Goal: Task Accomplishment & Management: Complete application form

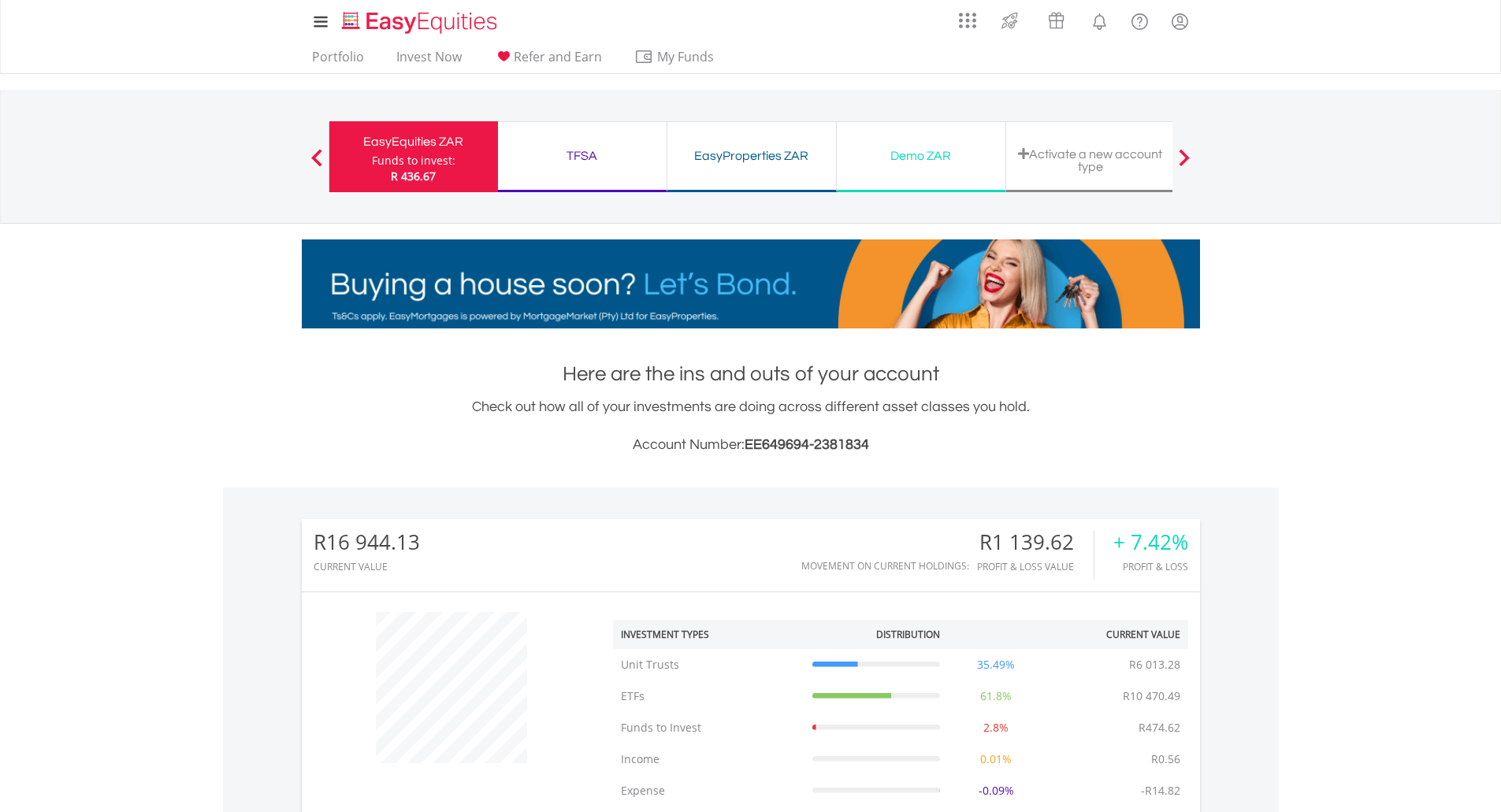
scroll to position [152, 300]
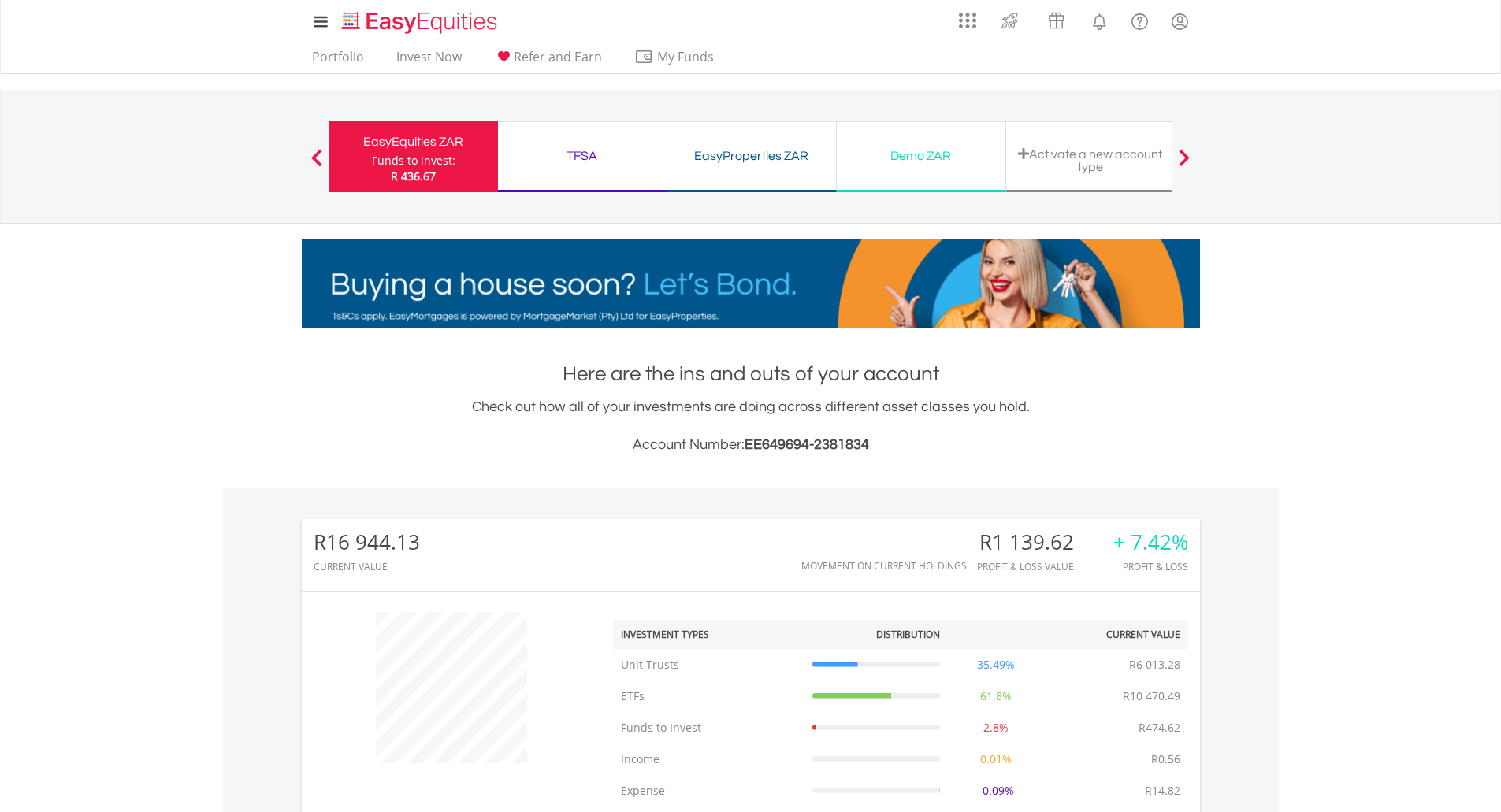
drag, startPoint x: 163, startPoint y: 352, endPoint x: 288, endPoint y: 395, distance: 132.2
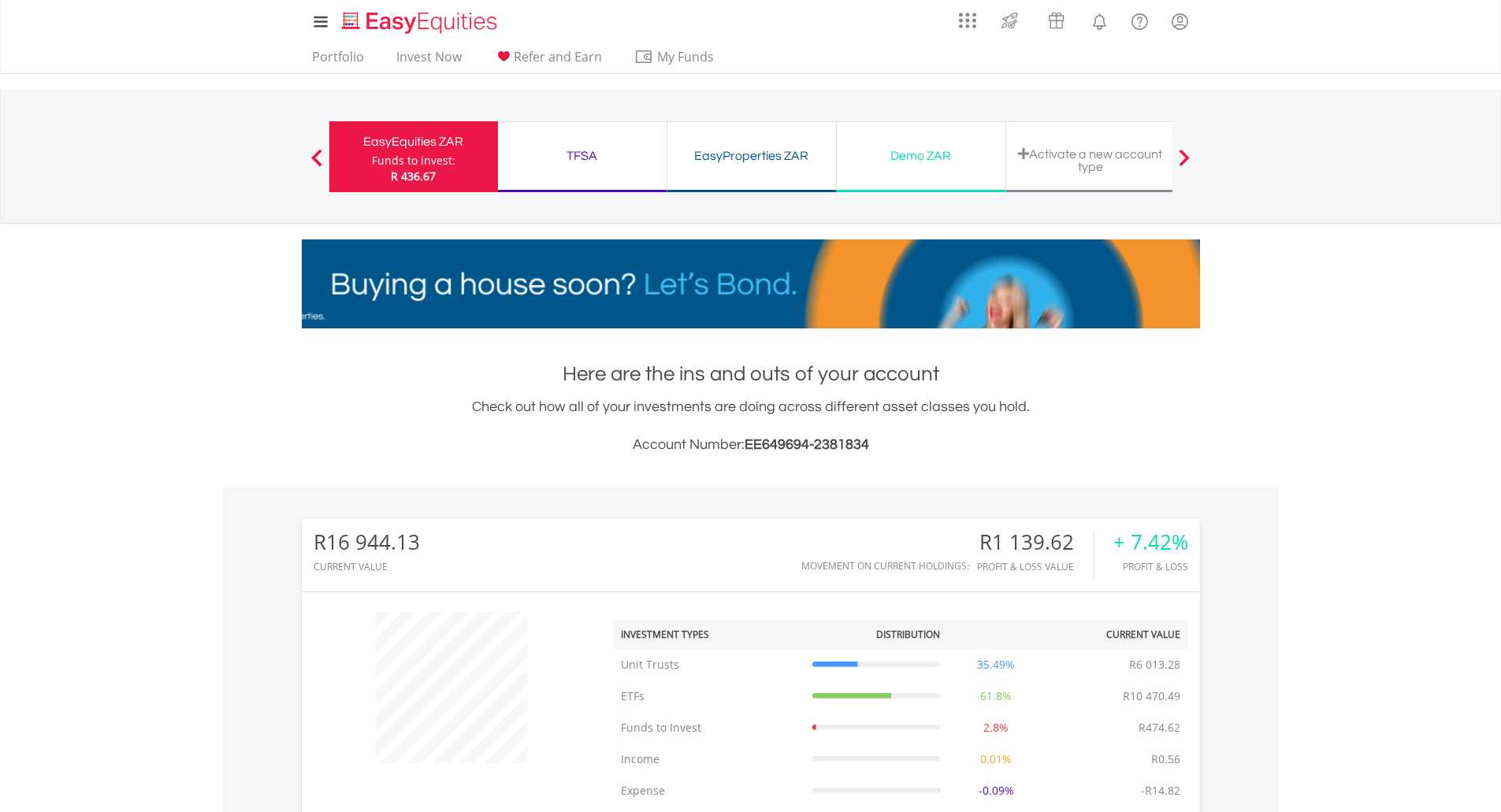
click at [163, 352] on body "My Investments Invest Now New Listings Sell My Recurring Investments Pending Or…" at bounding box center [750, 720] width 1501 height 1440
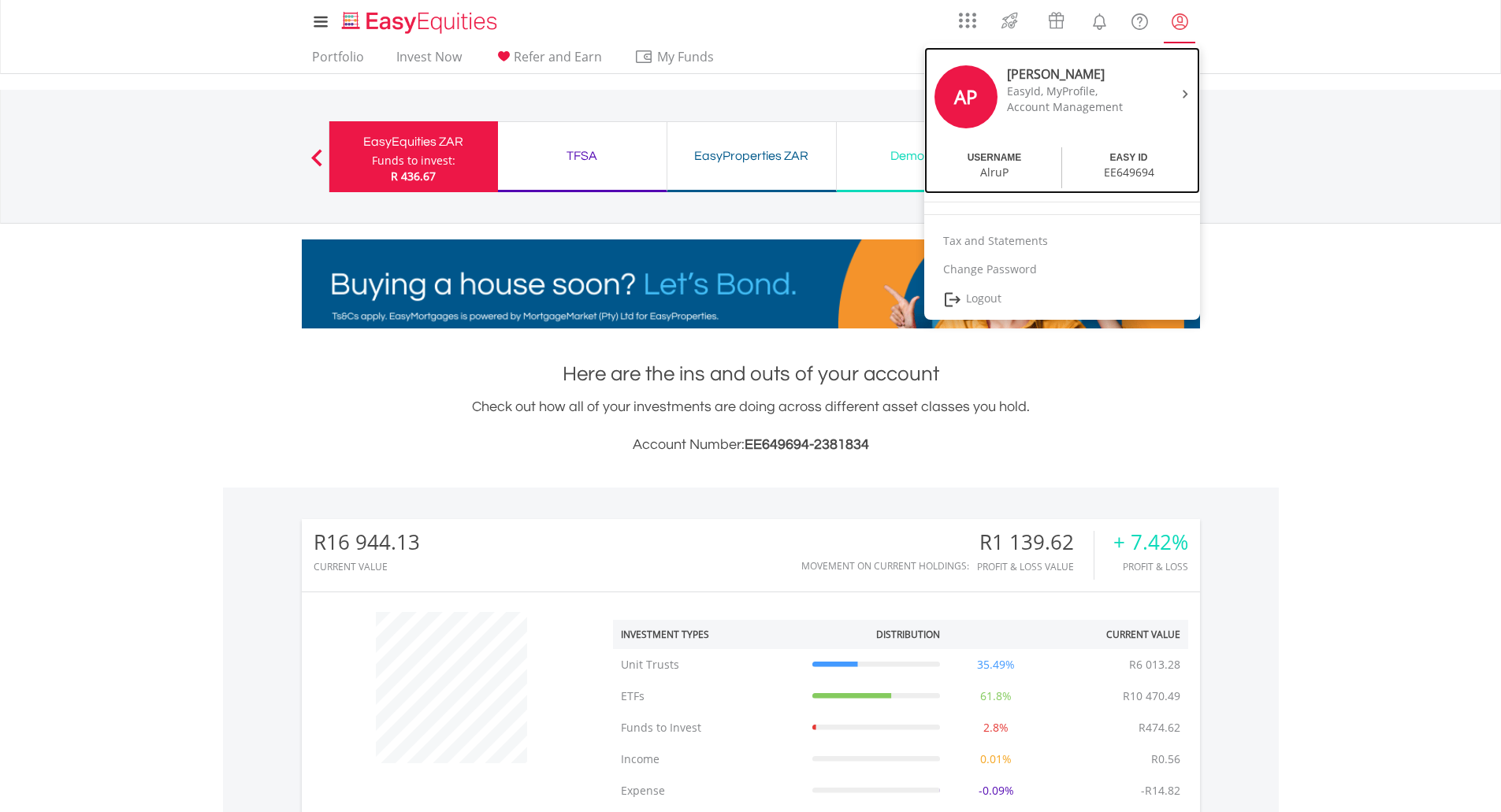
click at [1097, 97] on div "EasyId, MyProfile," at bounding box center [1073, 91] width 132 height 16
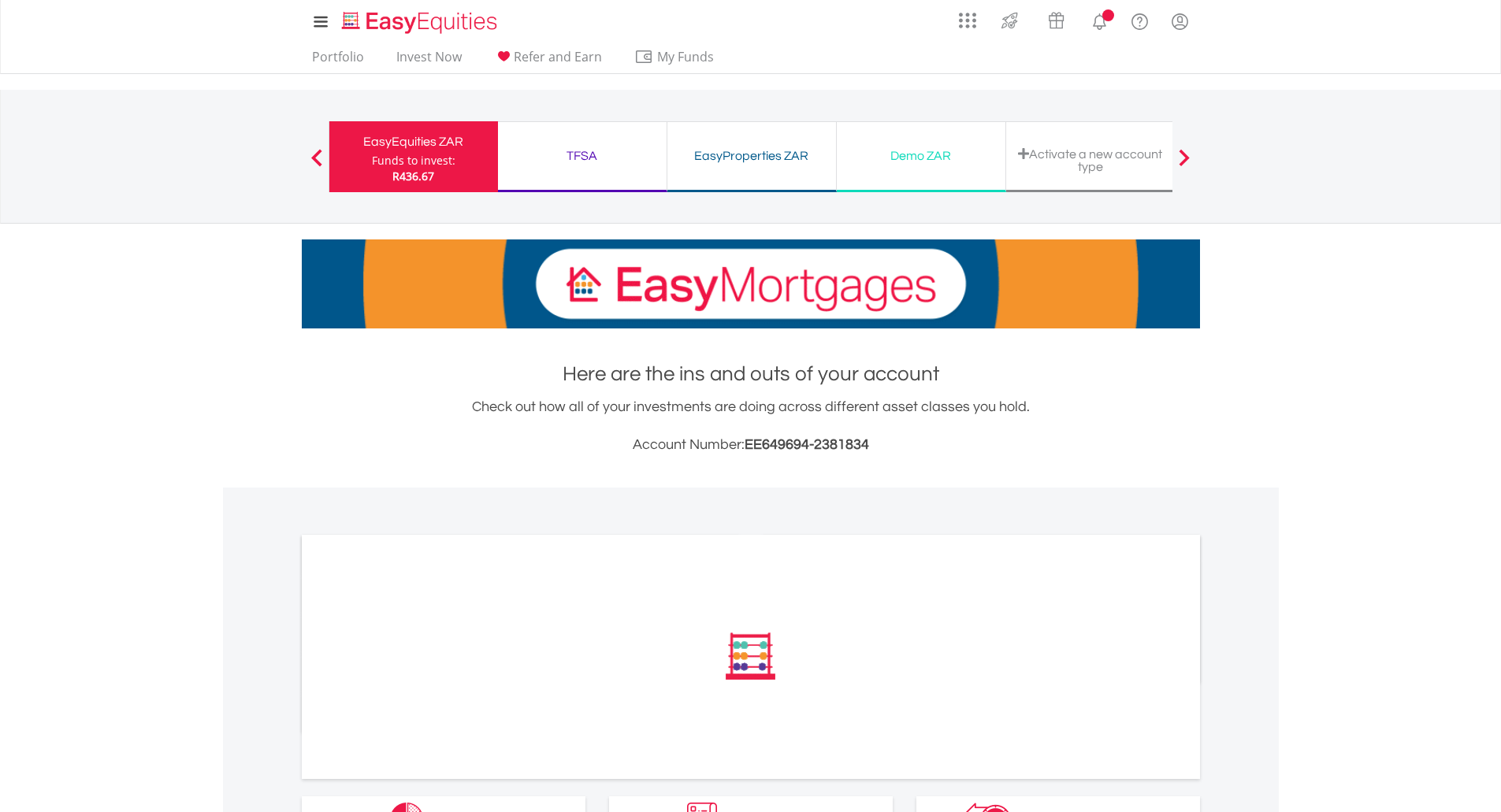
scroll to position [306, 0]
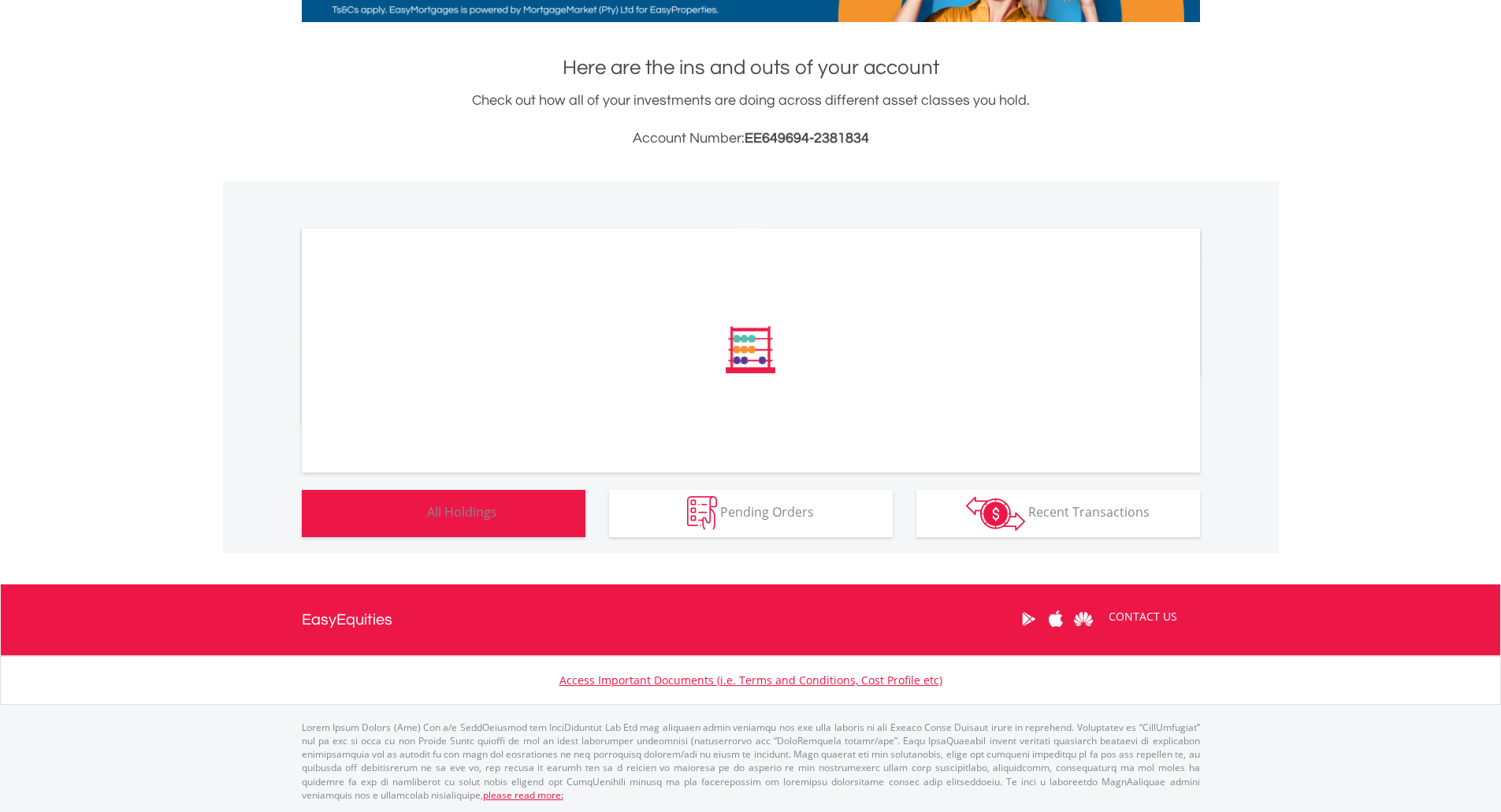
drag, startPoint x: 410, startPoint y: 518, endPoint x: 226, endPoint y: 620, distance: 210.4
click at [410, 518] on img "button" at bounding box center [407, 513] width 34 height 34
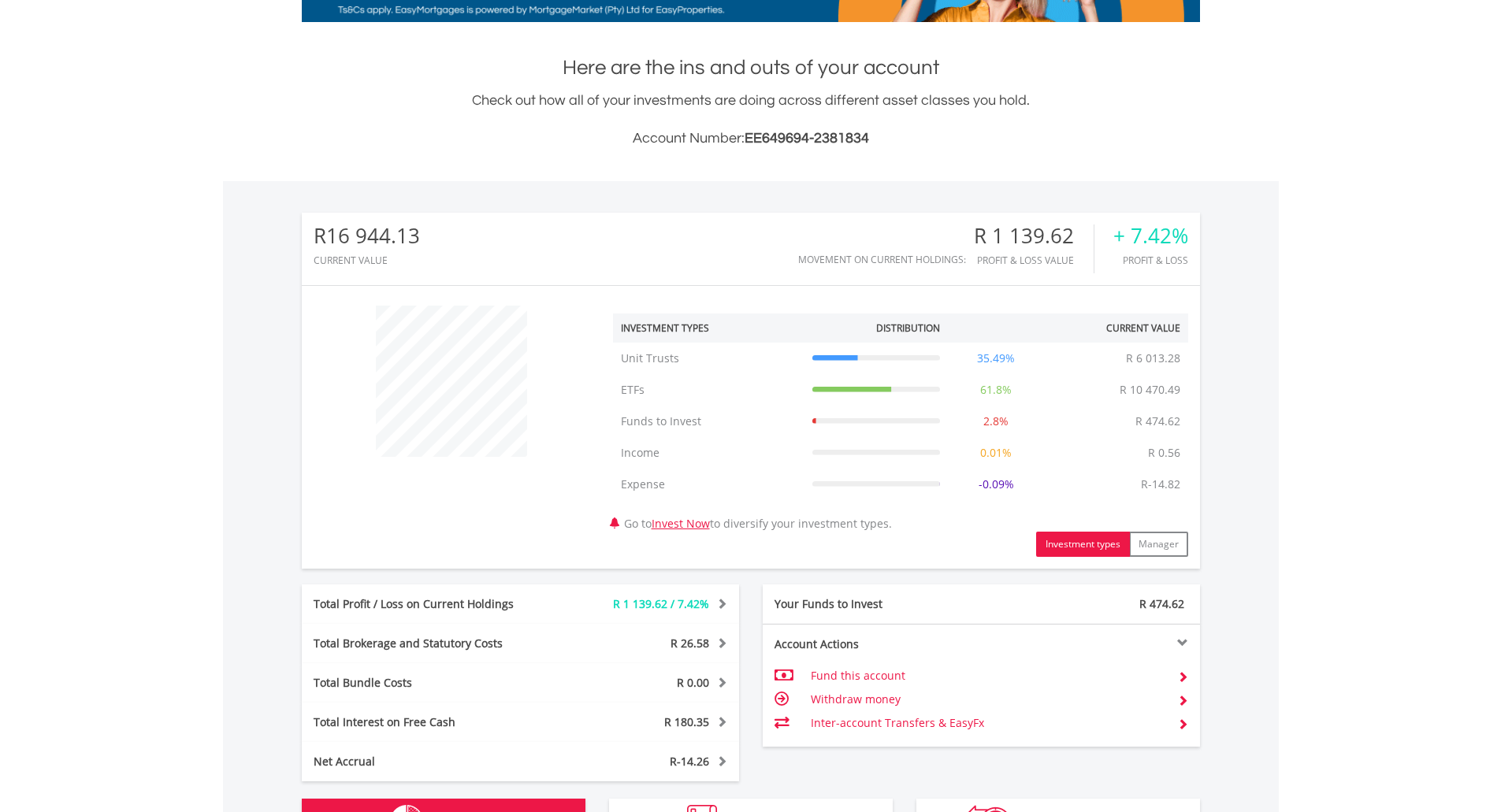
scroll to position [1160, 0]
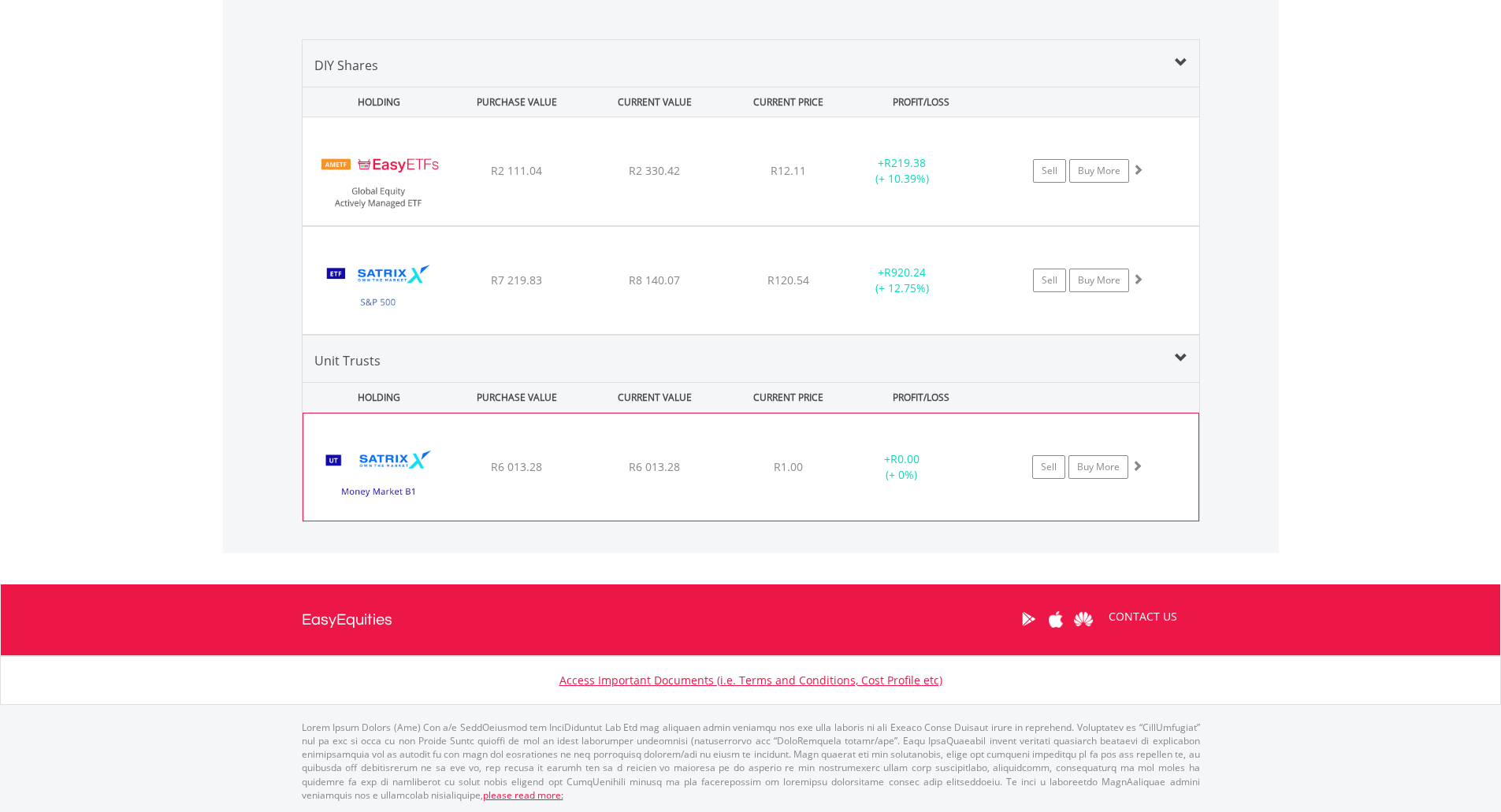
click at [379, 465] on img at bounding box center [378, 475] width 135 height 83
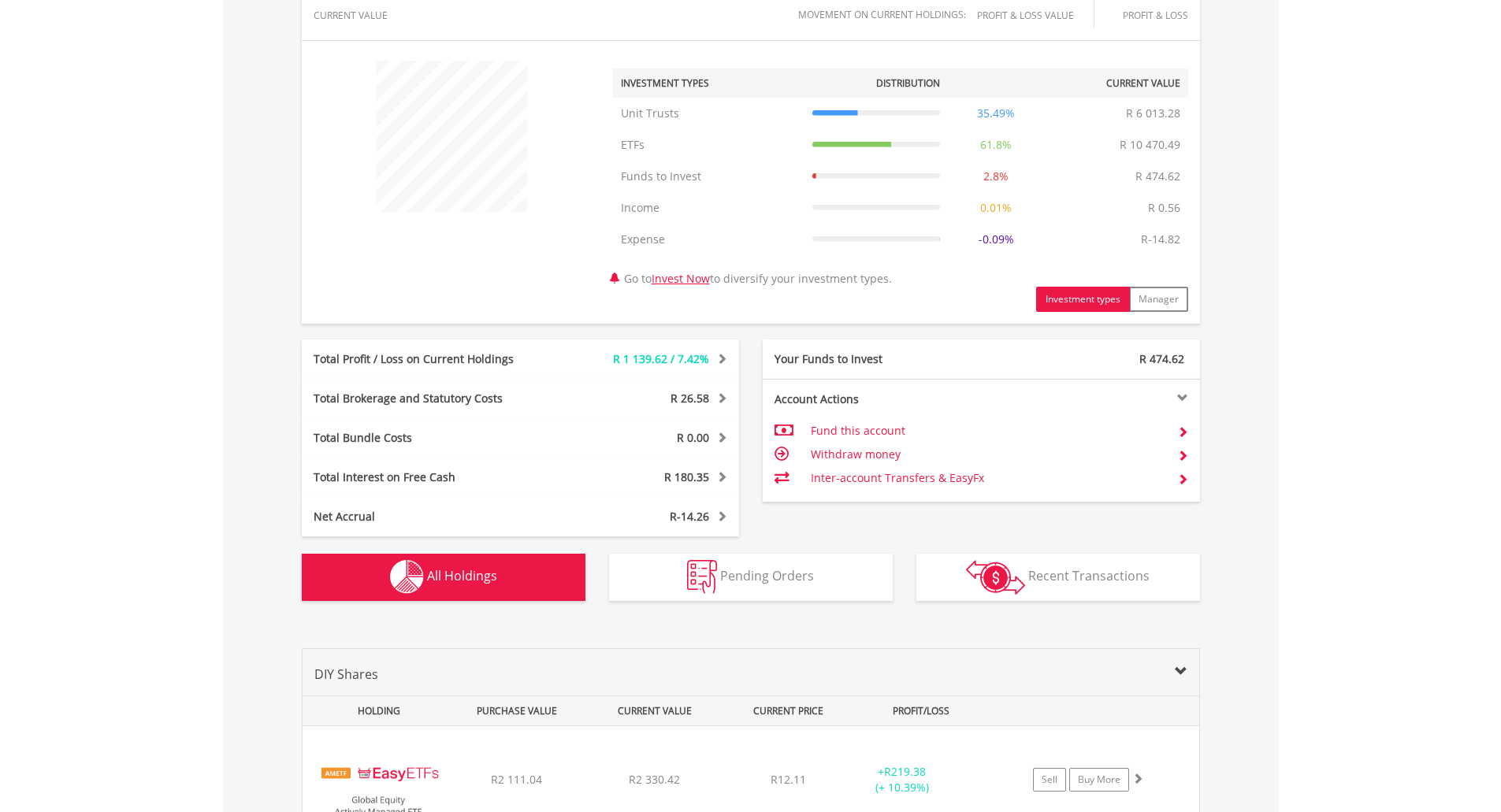
scroll to position [919, 0]
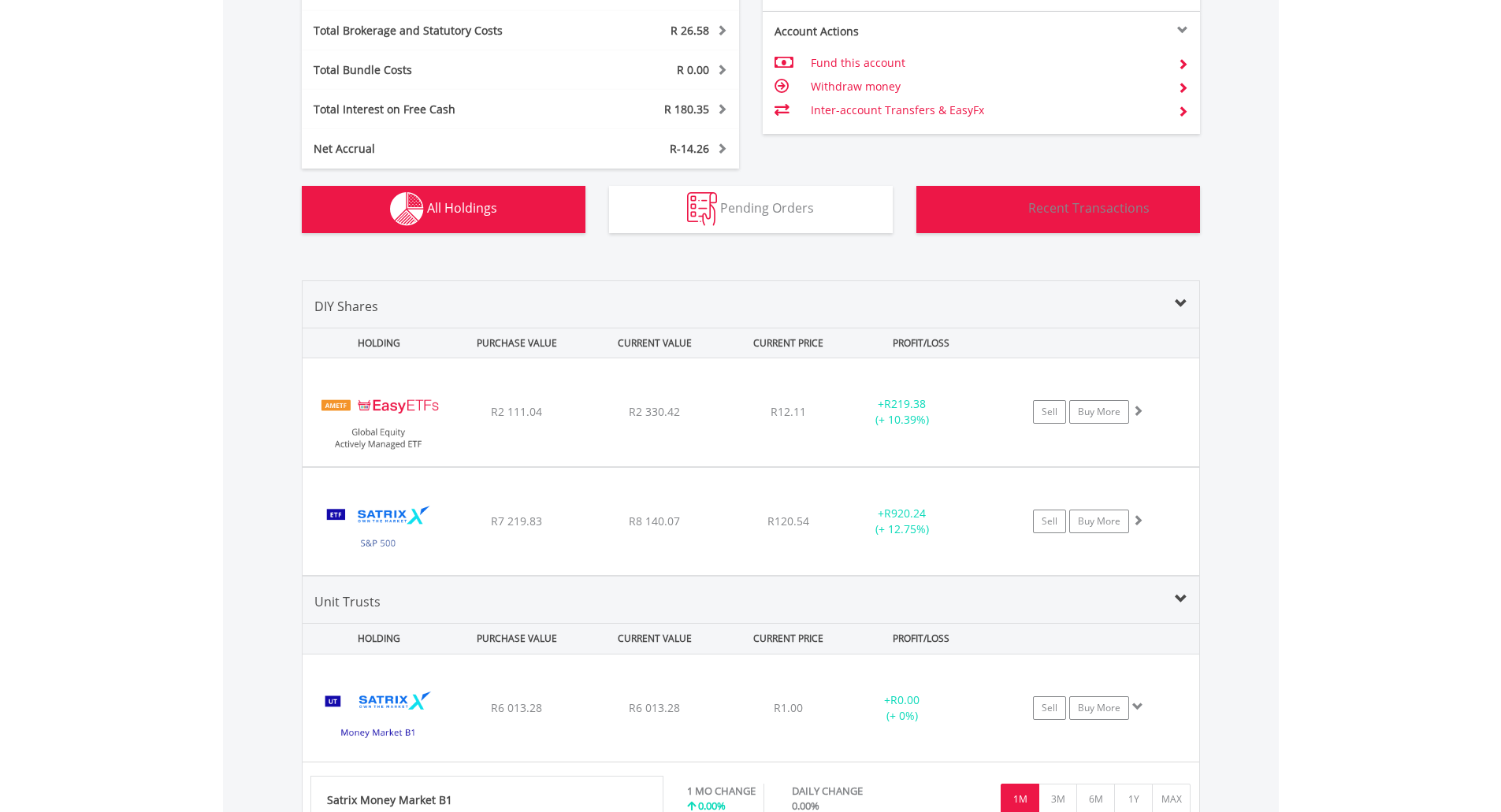
click at [1096, 202] on span "Recent Transactions" at bounding box center [1088, 208] width 121 height 17
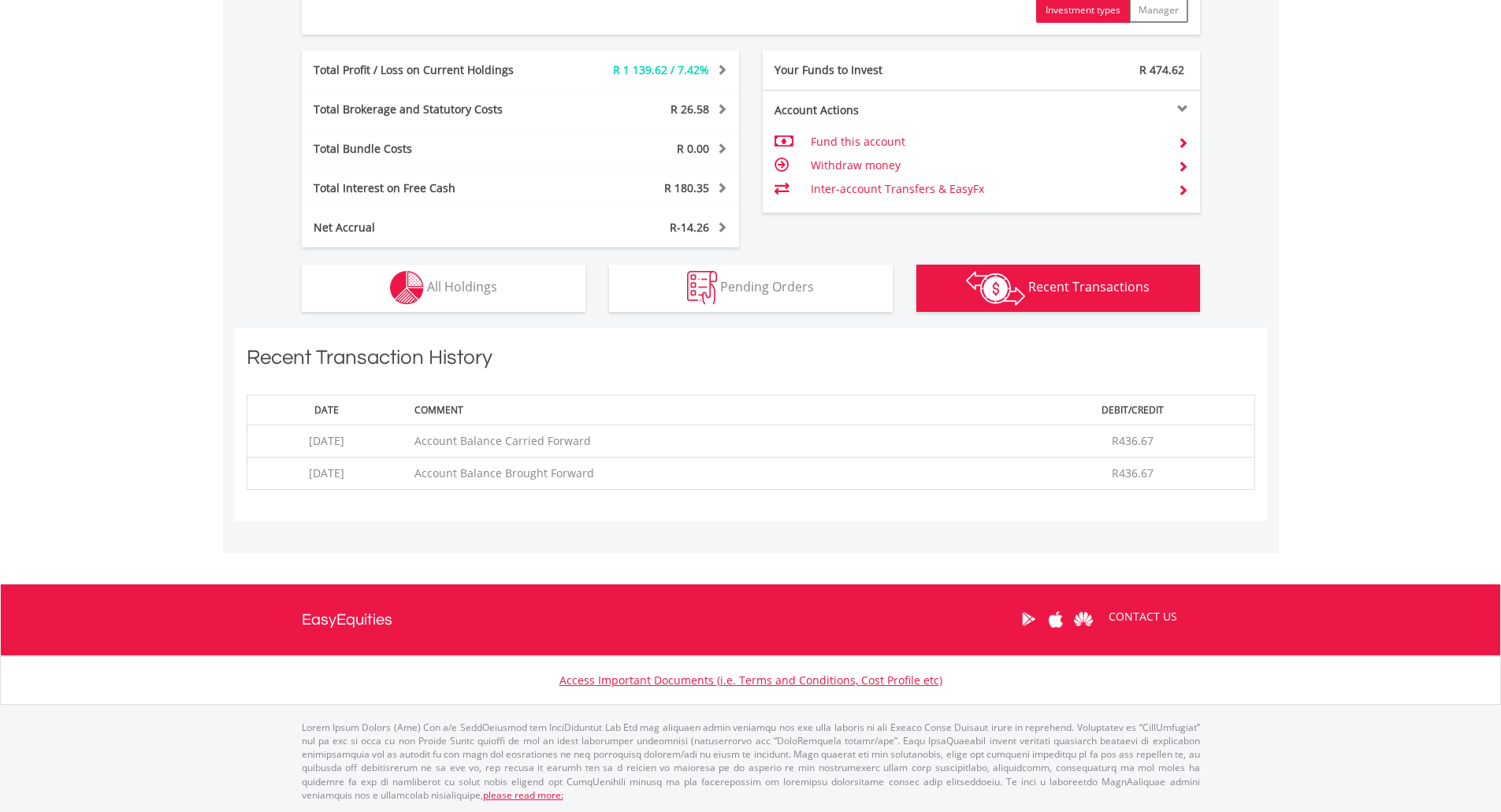
scroll to position [0, 0]
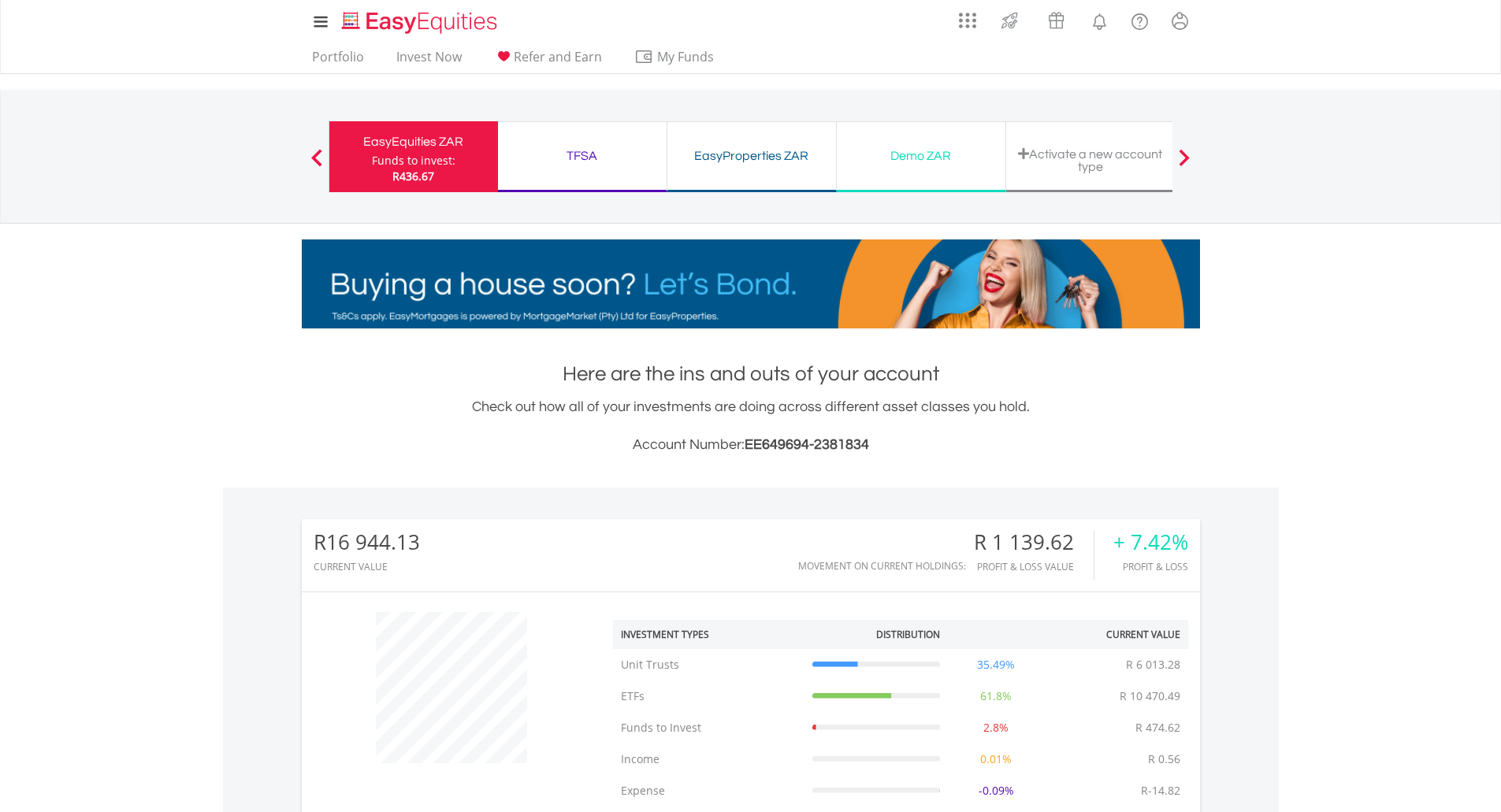
click at [1249, 38] on nav "My Investments Invest Now New Listings Sell My Recurring Investments Pending Or…" at bounding box center [750, 37] width 1501 height 74
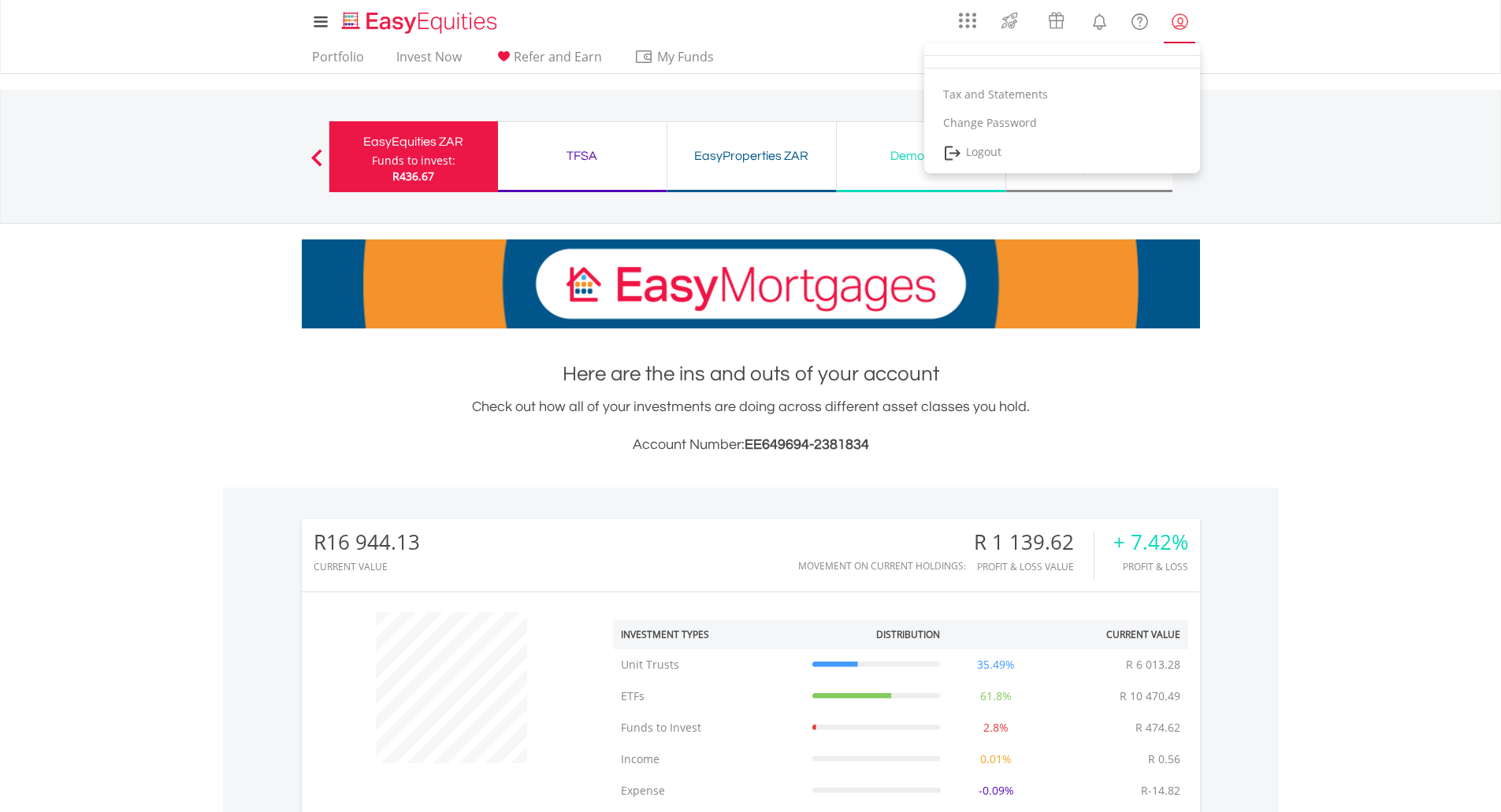
click at [1179, 20] on lord-icon "My Profile" at bounding box center [1179, 21] width 20 height 20
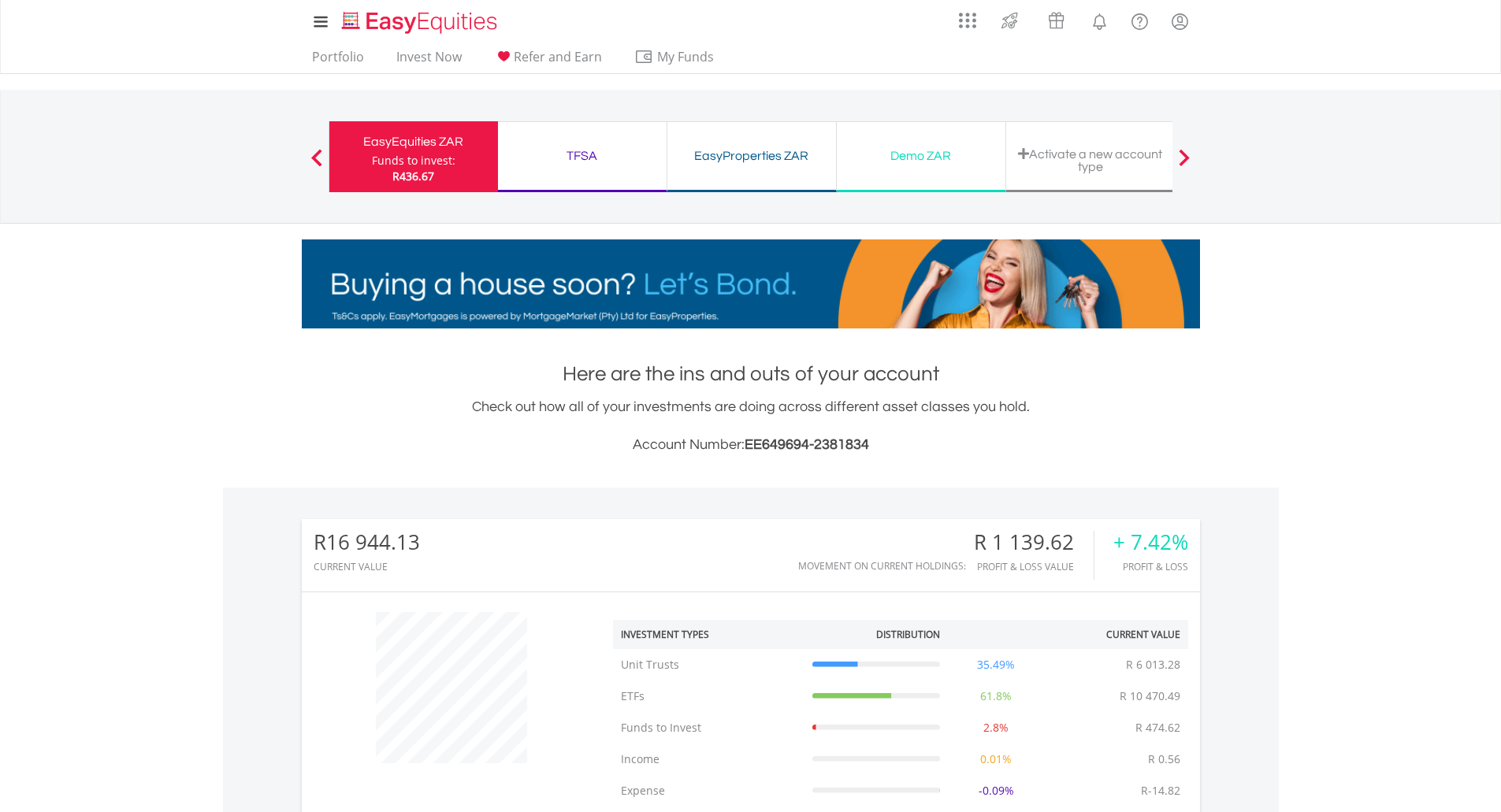
drag, startPoint x: 86, startPoint y: 211, endPoint x: 159, endPoint y: 189, distance: 76.2
click at [86, 211] on nav "EasyEquities ZAR Funds to invest: R436.67 TFSA Funds to invest: R436.67 EasyPro…" at bounding box center [750, 156] width 1501 height 134
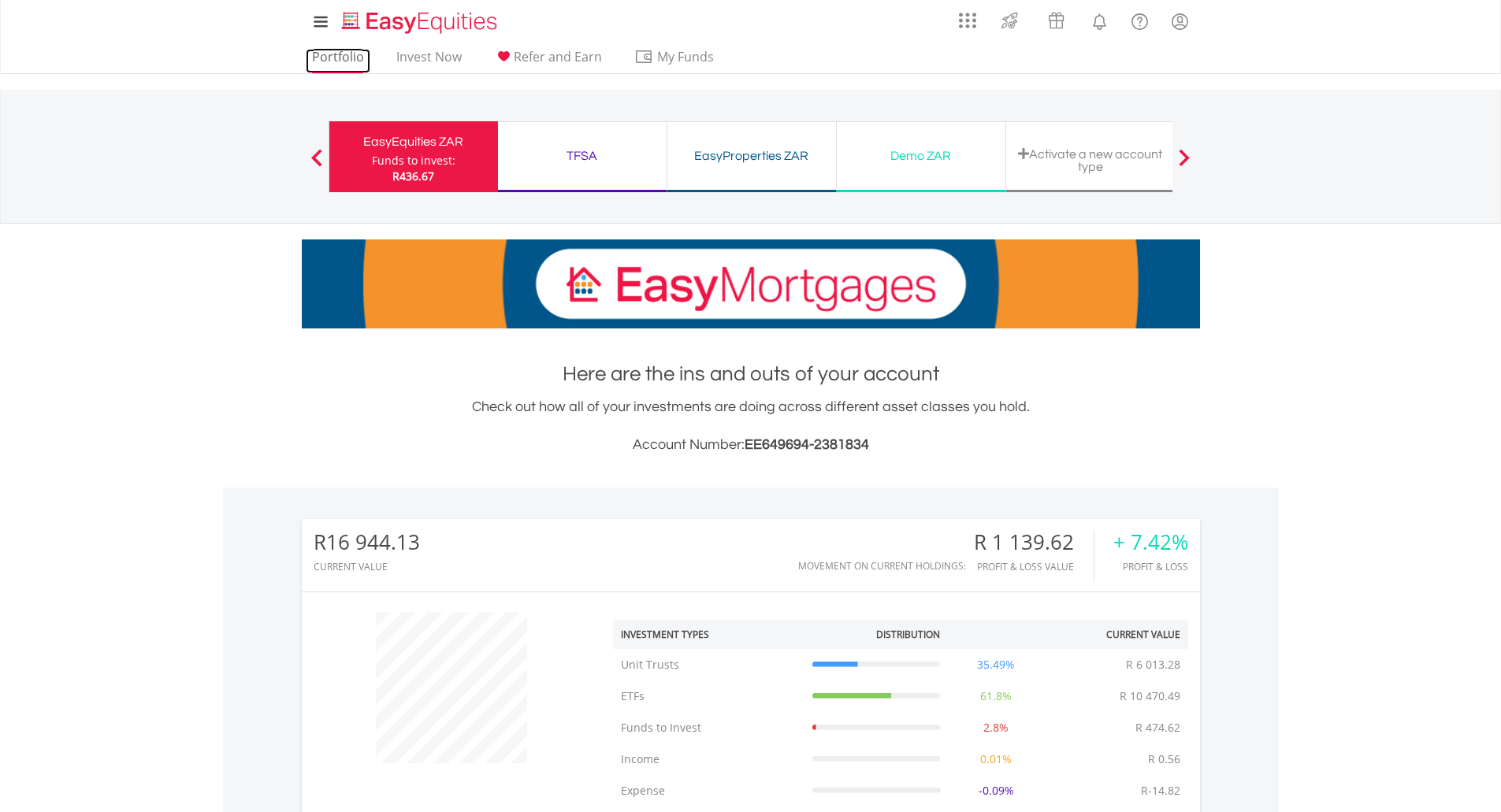
click at [333, 63] on link "Portfolio" at bounding box center [338, 60] width 65 height 25
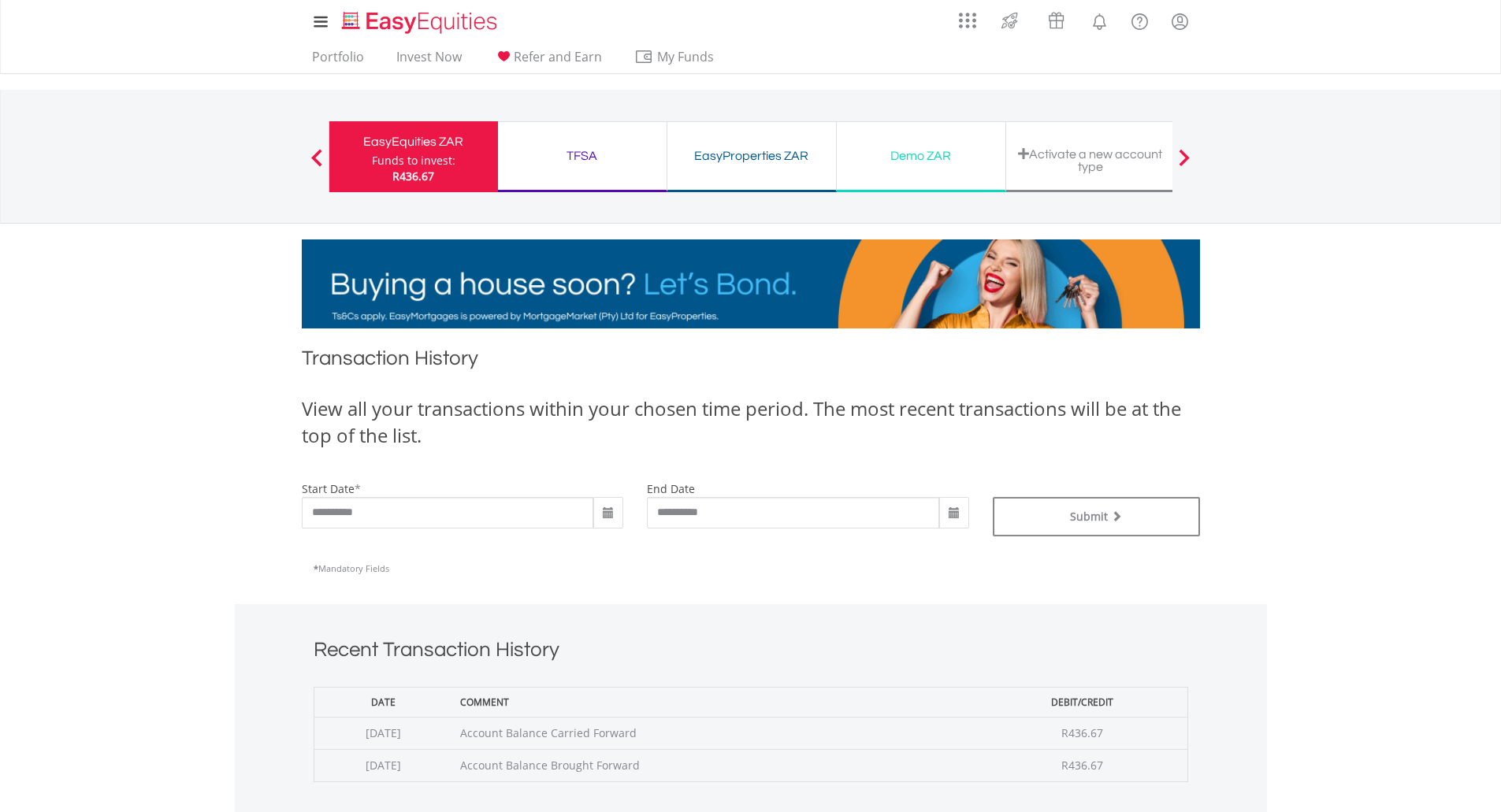
scroll to position [323, 0]
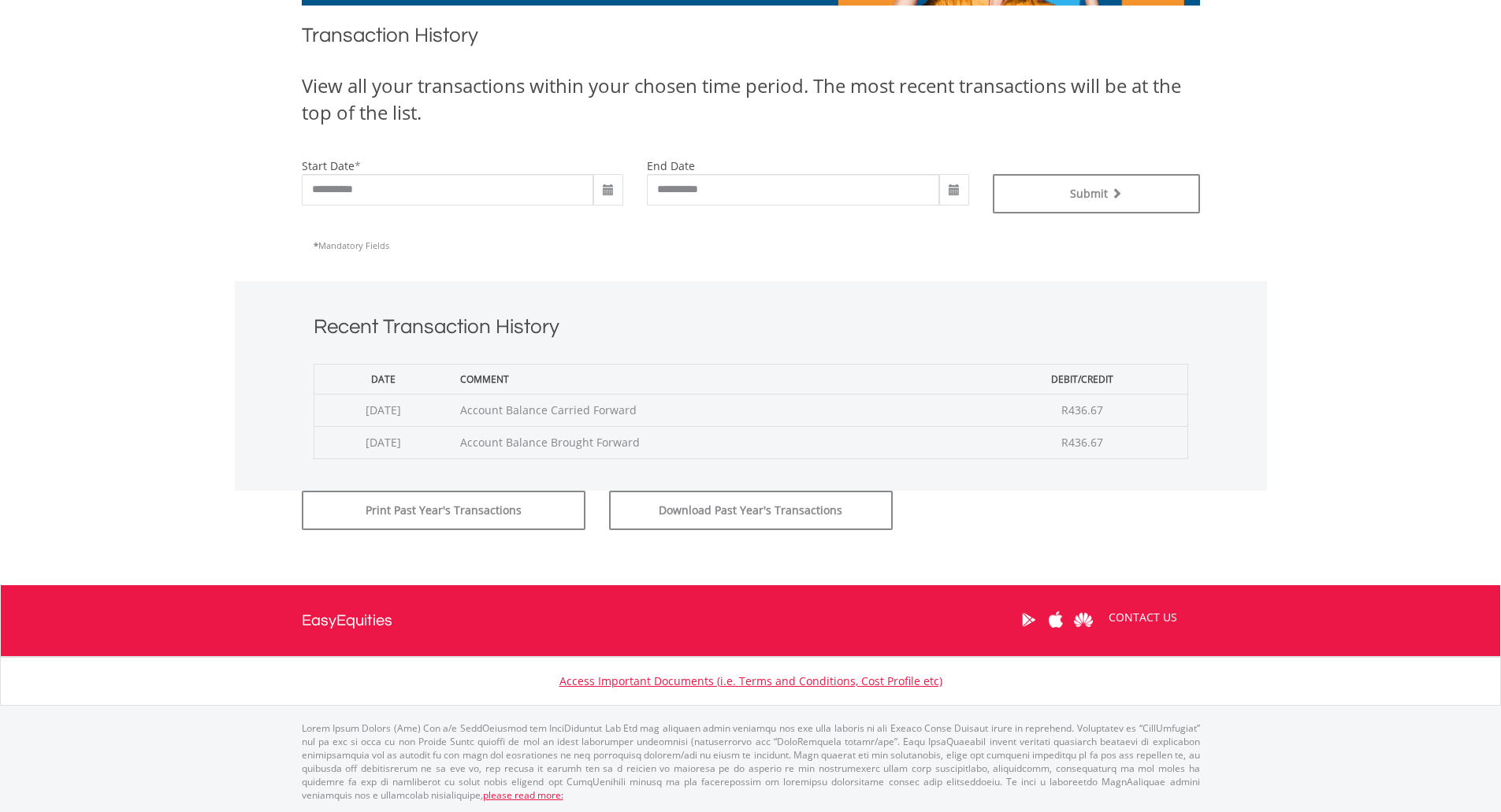
click at [608, 186] on span at bounding box center [608, 191] width 13 height 13
click at [610, 222] on th "‹" at bounding box center [607, 224] width 28 height 24
click at [666, 275] on td "1" at bounding box center [663, 271] width 28 height 24
type input "**********"
click at [1042, 203] on button "Submit" at bounding box center [1096, 193] width 207 height 39
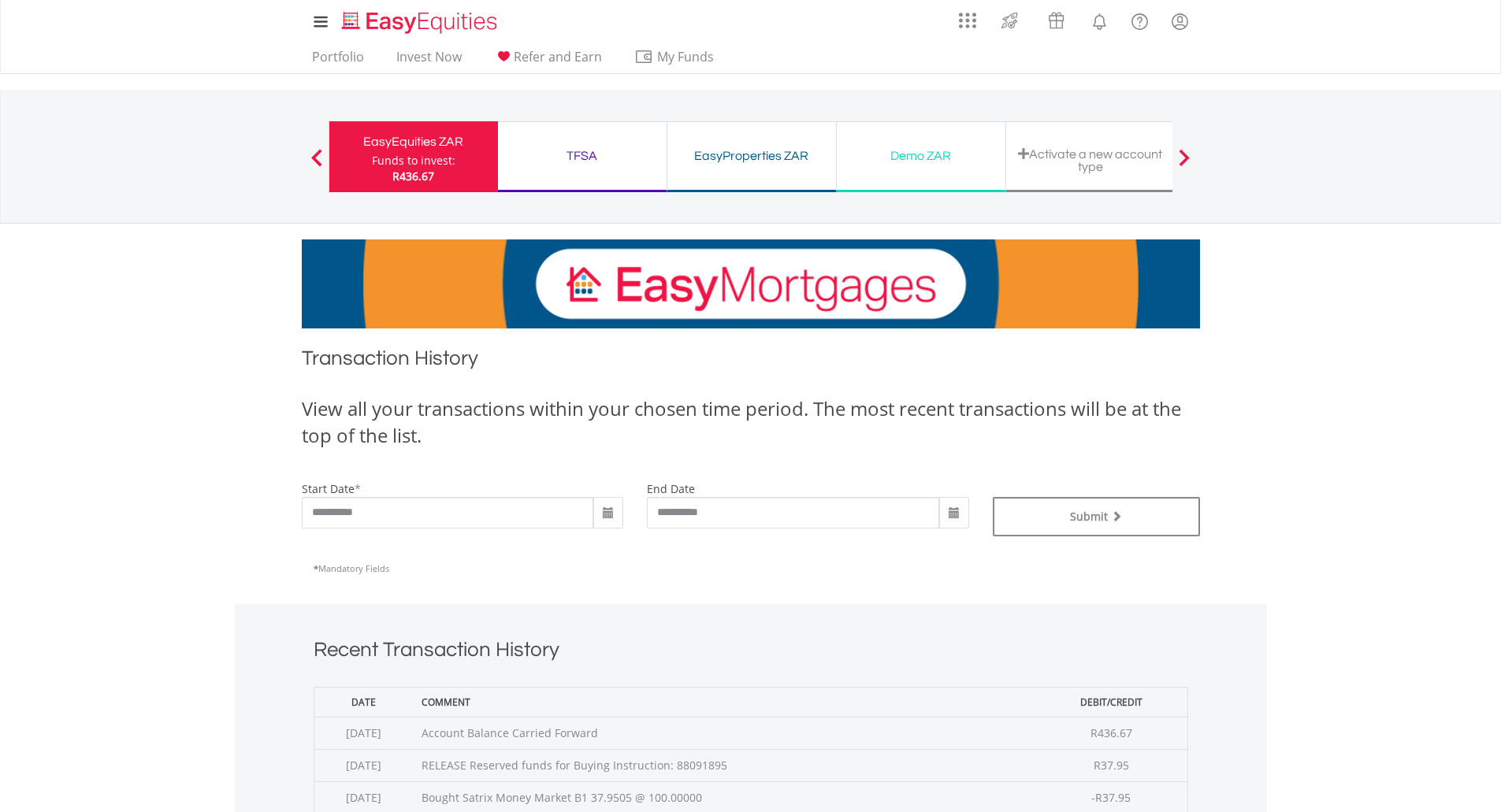
scroll to position [368, 0]
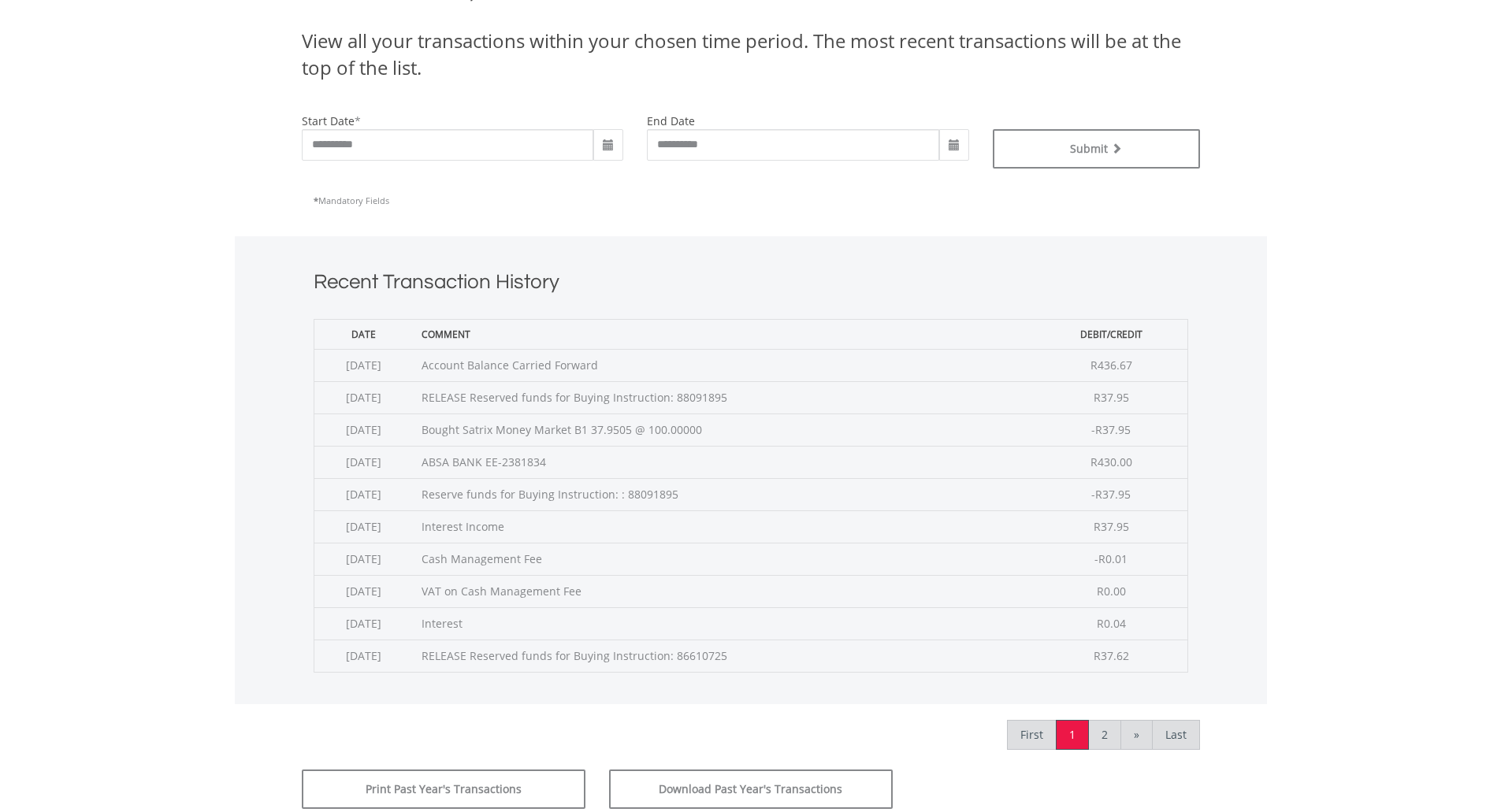
drag, startPoint x: 533, startPoint y: 464, endPoint x: 668, endPoint y: 468, distance: 135.1
click at [668, 468] on td "ABSA BANK EE-2381834" at bounding box center [725, 462] width 622 height 32
click at [680, 467] on td "ABSA BANK EE-2381834" at bounding box center [725, 462] width 622 height 32
drag, startPoint x: 680, startPoint y: 467, endPoint x: 479, endPoint y: 458, distance: 201.2
click at [479, 458] on td "ABSA BANK EE-2381834" at bounding box center [725, 462] width 622 height 32
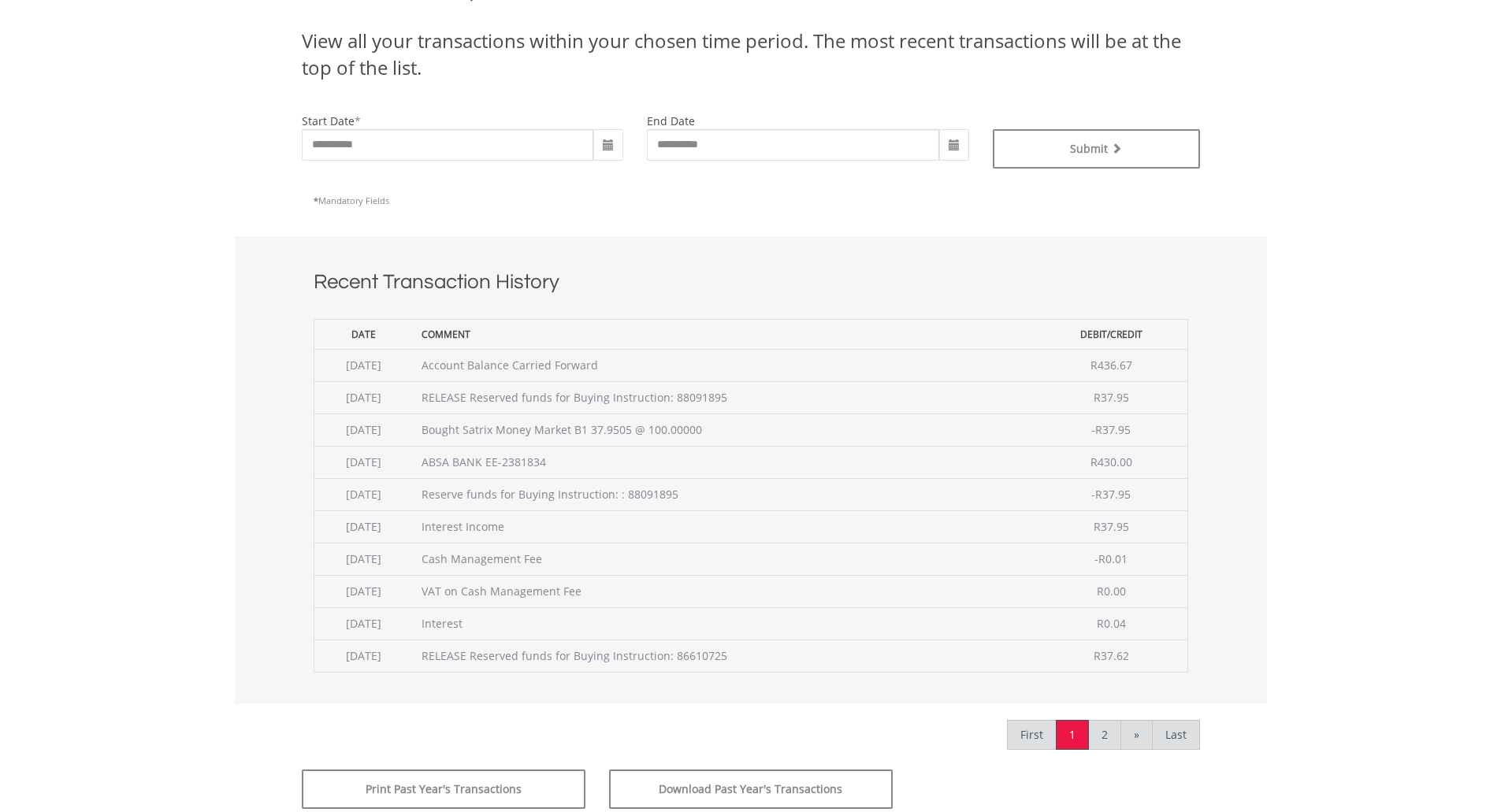
click at [854, 592] on td "VAT on Cash Management Fee" at bounding box center [725, 591] width 622 height 32
drag, startPoint x: 483, startPoint y: 462, endPoint x: 656, endPoint y: 466, distance: 173.0
click at [656, 466] on td "ABSA BANK EE-2381834" at bounding box center [725, 462] width 622 height 32
drag, startPoint x: 514, startPoint y: 495, endPoint x: 694, endPoint y: 501, distance: 180.1
click at [667, 501] on td "Reserve funds for Buying Instruction: : 88091895" at bounding box center [725, 495] width 622 height 32
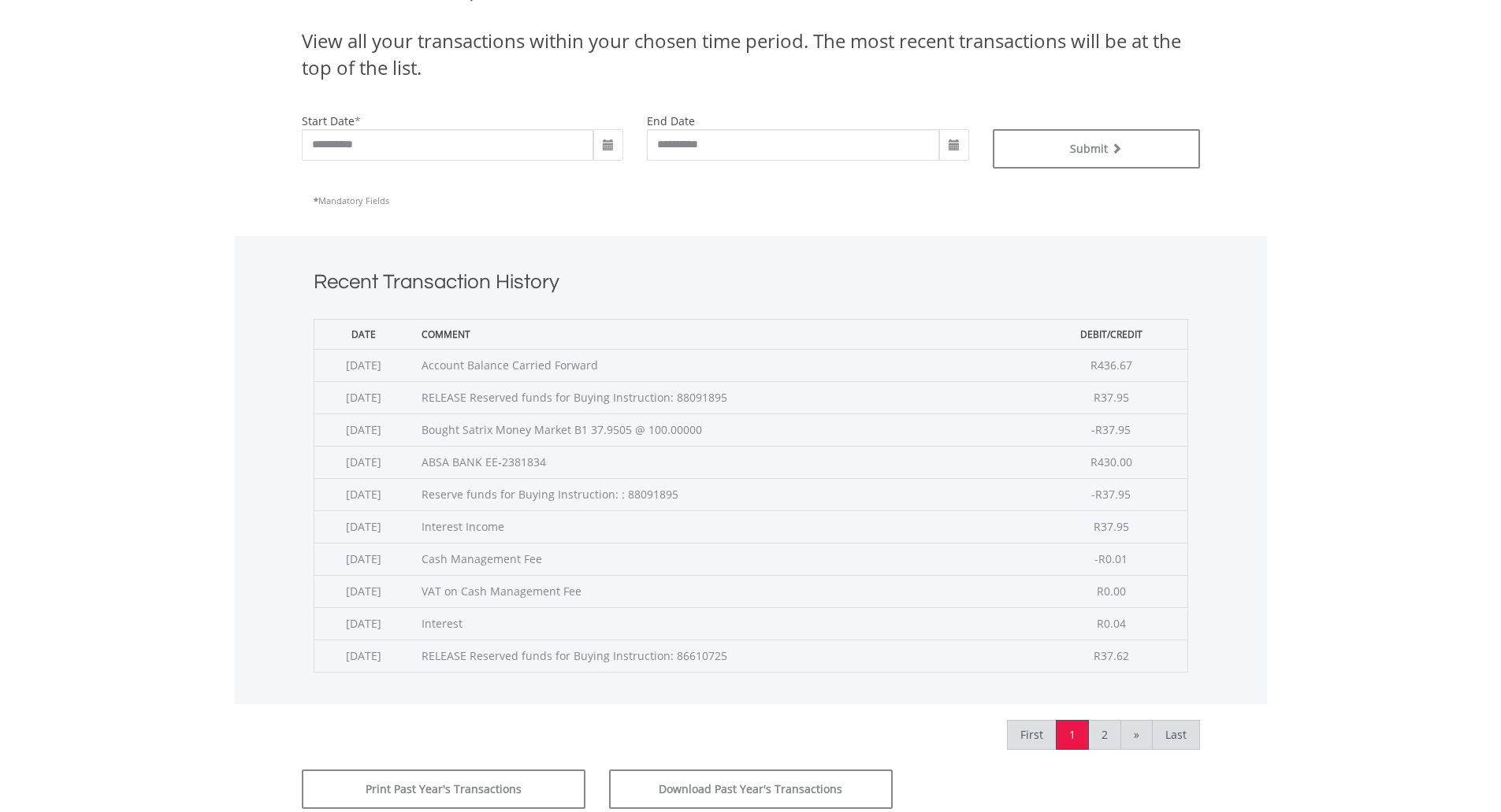
click at [726, 500] on td "Reserve funds for Buying Instruction: : 88091895" at bounding box center [725, 495] width 622 height 32
drag, startPoint x: 726, startPoint y: 496, endPoint x: 548, endPoint y: 495, distance: 178.0
click at [548, 495] on td "Reserve funds for Buying Instruction: : 88091895" at bounding box center [725, 495] width 622 height 32
click at [710, 562] on td "Cash Management Fee" at bounding box center [725, 559] width 622 height 32
click at [563, 466] on td "ABSA BANK EE-2381834" at bounding box center [725, 462] width 622 height 32
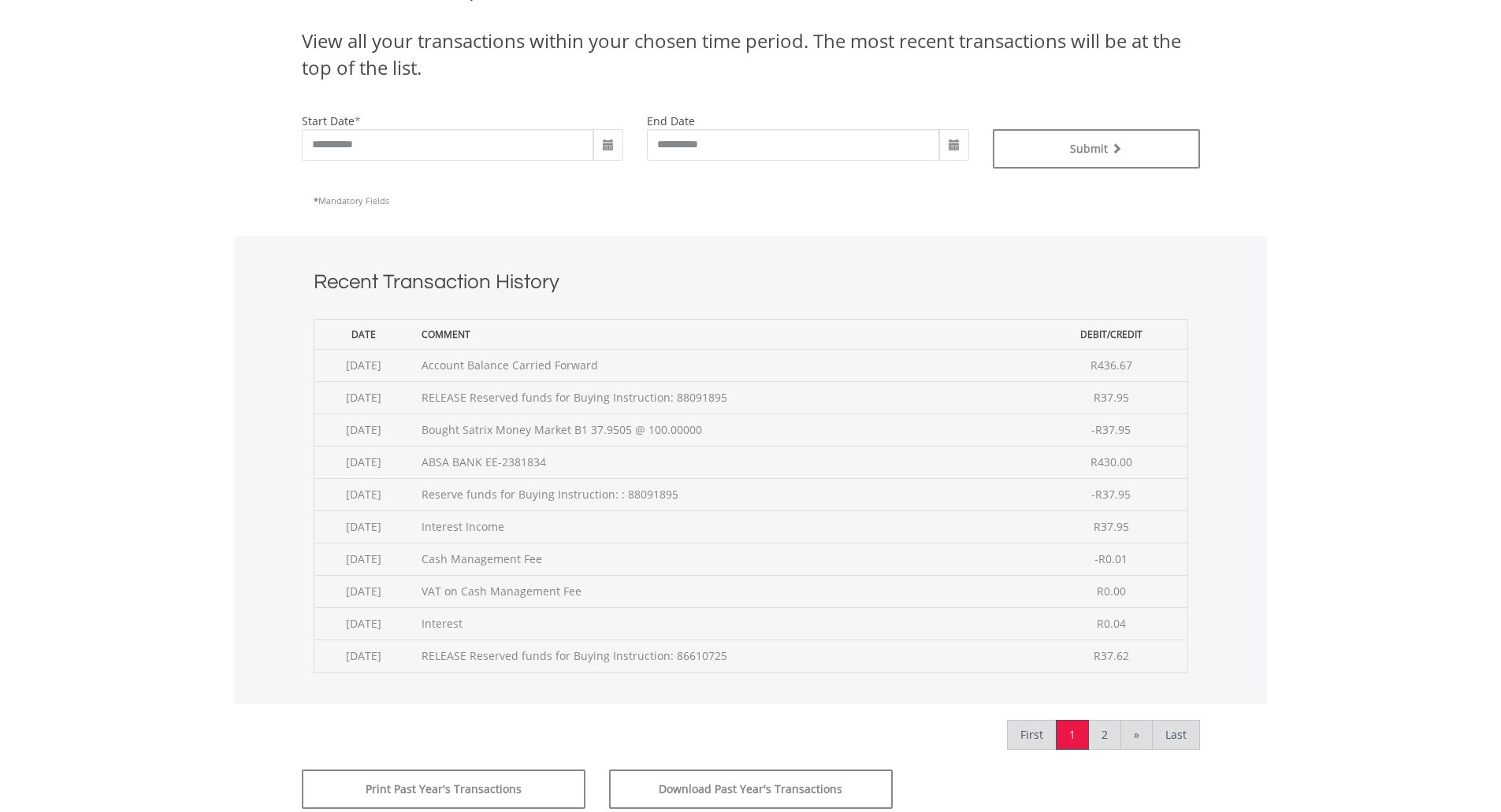
click at [563, 466] on td "ABSA BANK EE-2381834" at bounding box center [725, 462] width 622 height 32
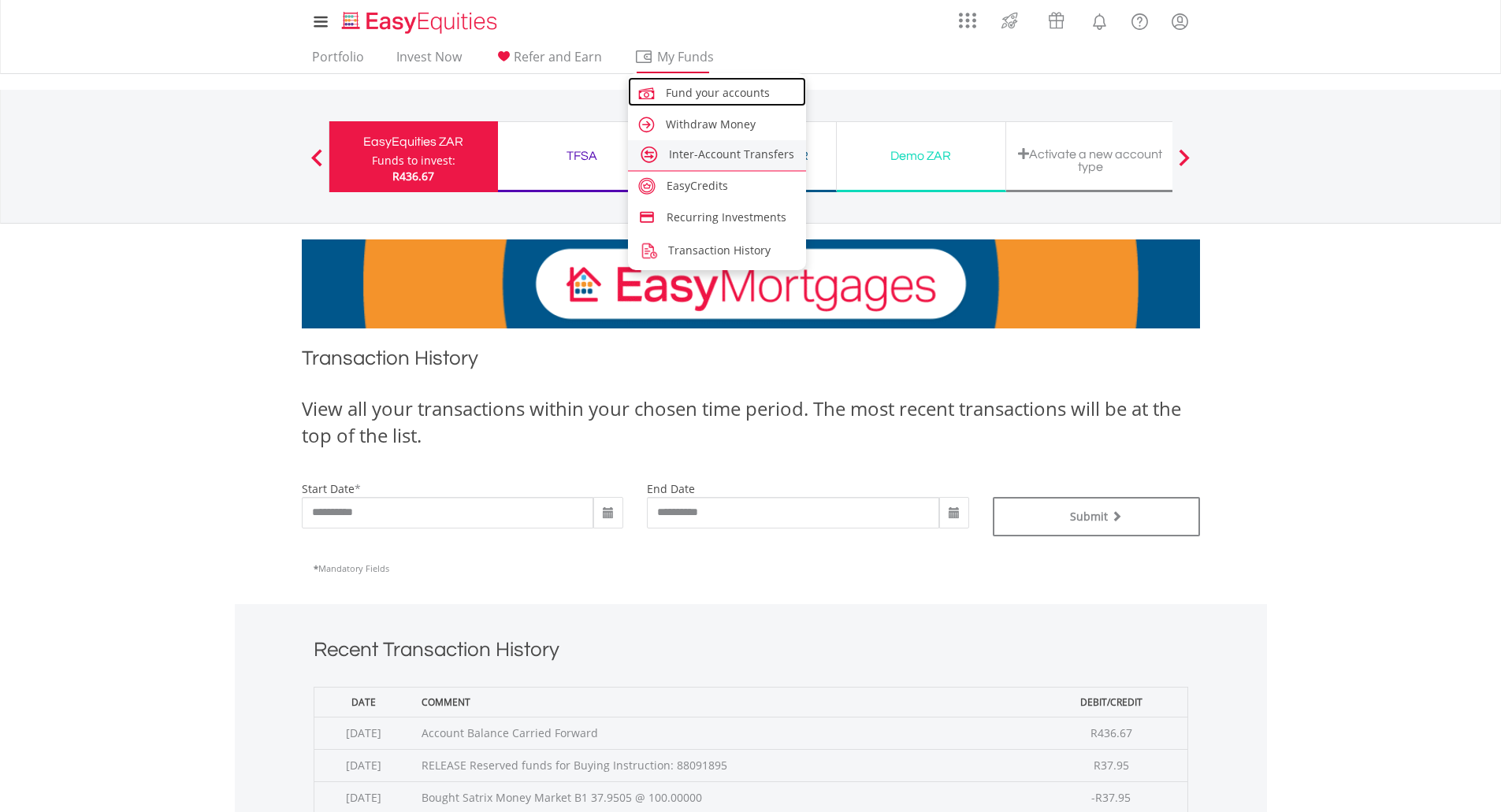
drag, startPoint x: 708, startPoint y: 99, endPoint x: 733, endPoint y: 148, distance: 55.0
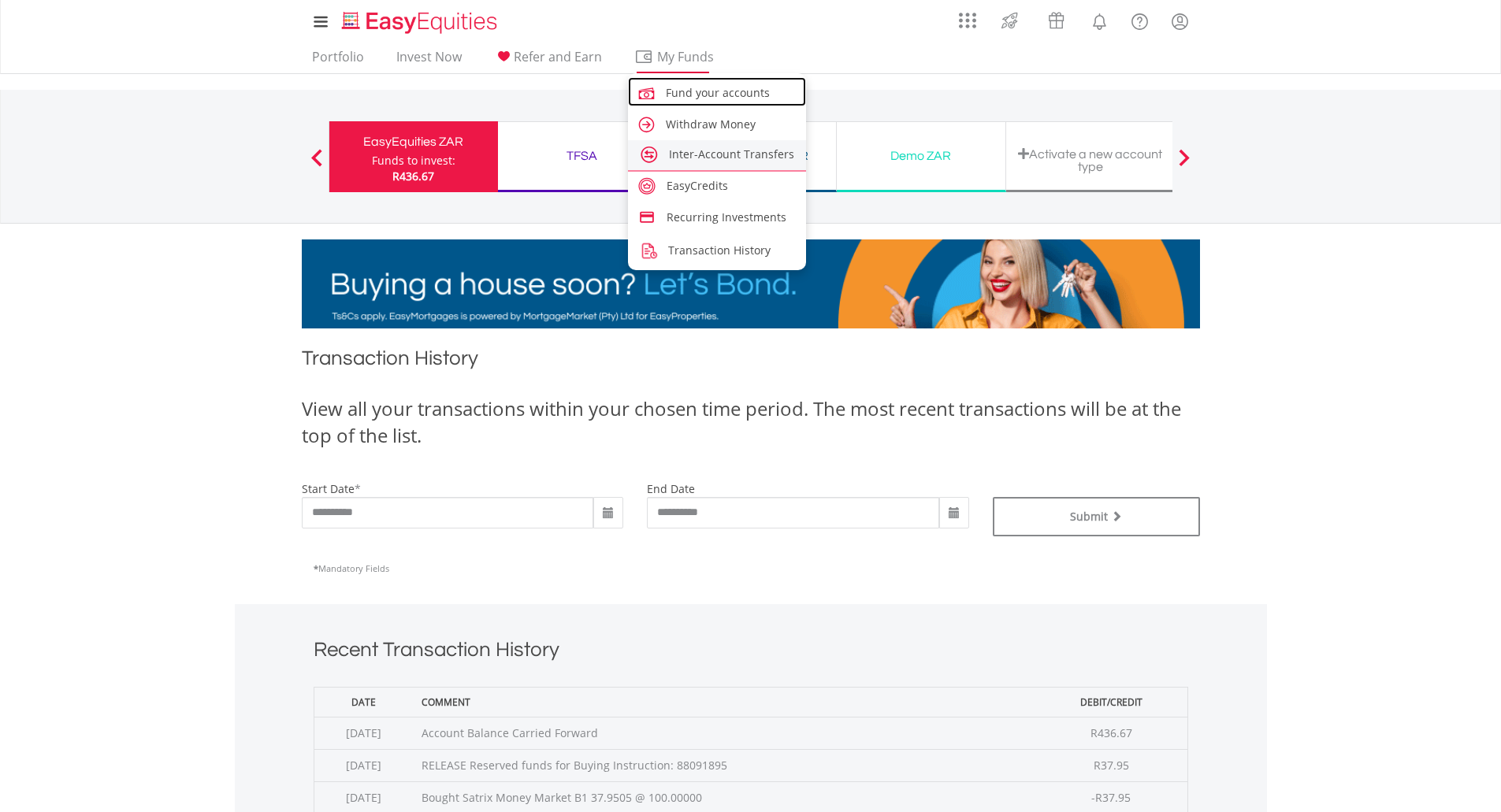
click at [708, 99] on span "Fund your accounts" at bounding box center [718, 93] width 104 height 15
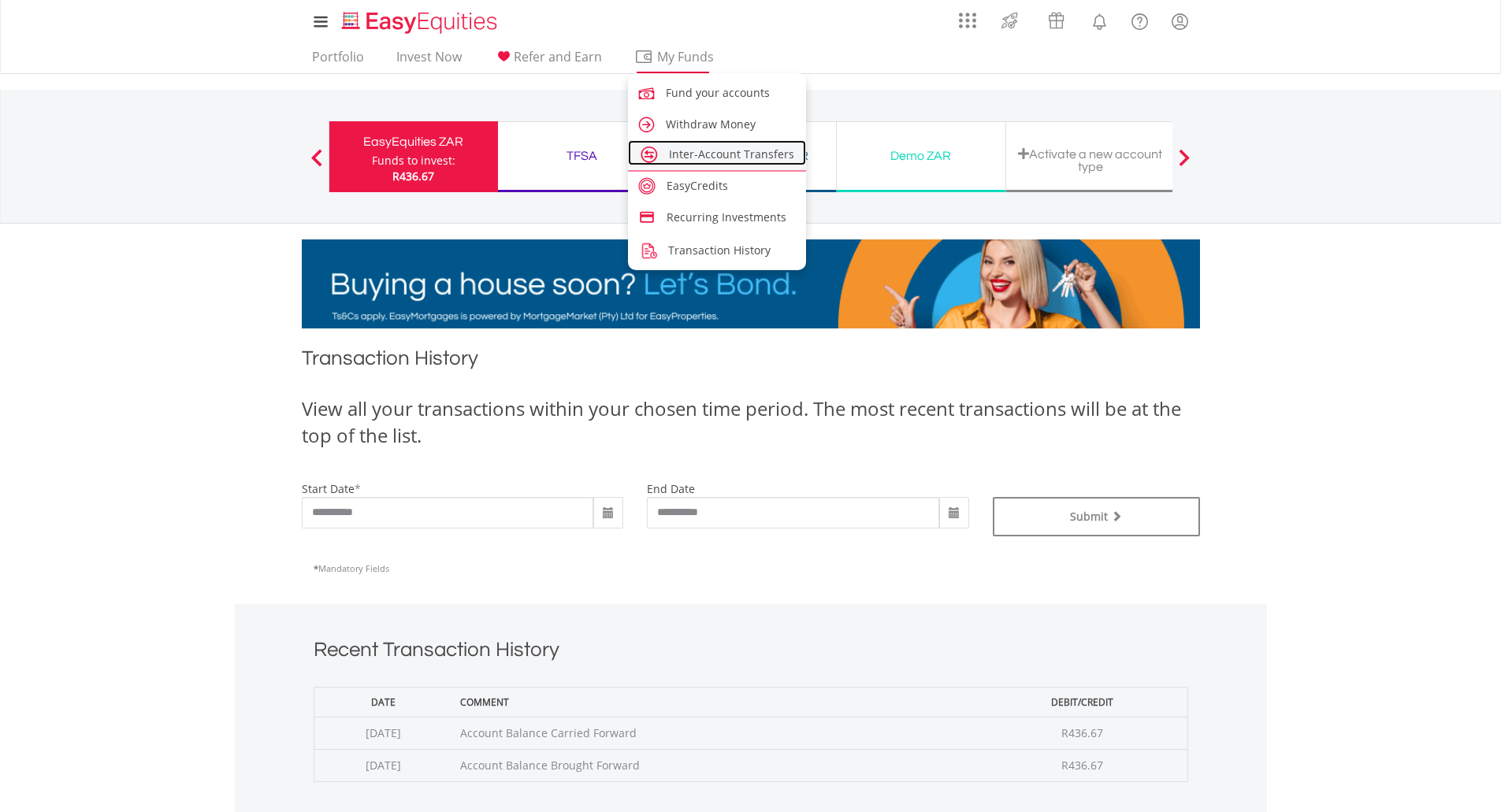
click at [695, 158] on span "Inter-Account Transfers" at bounding box center [731, 154] width 125 height 15
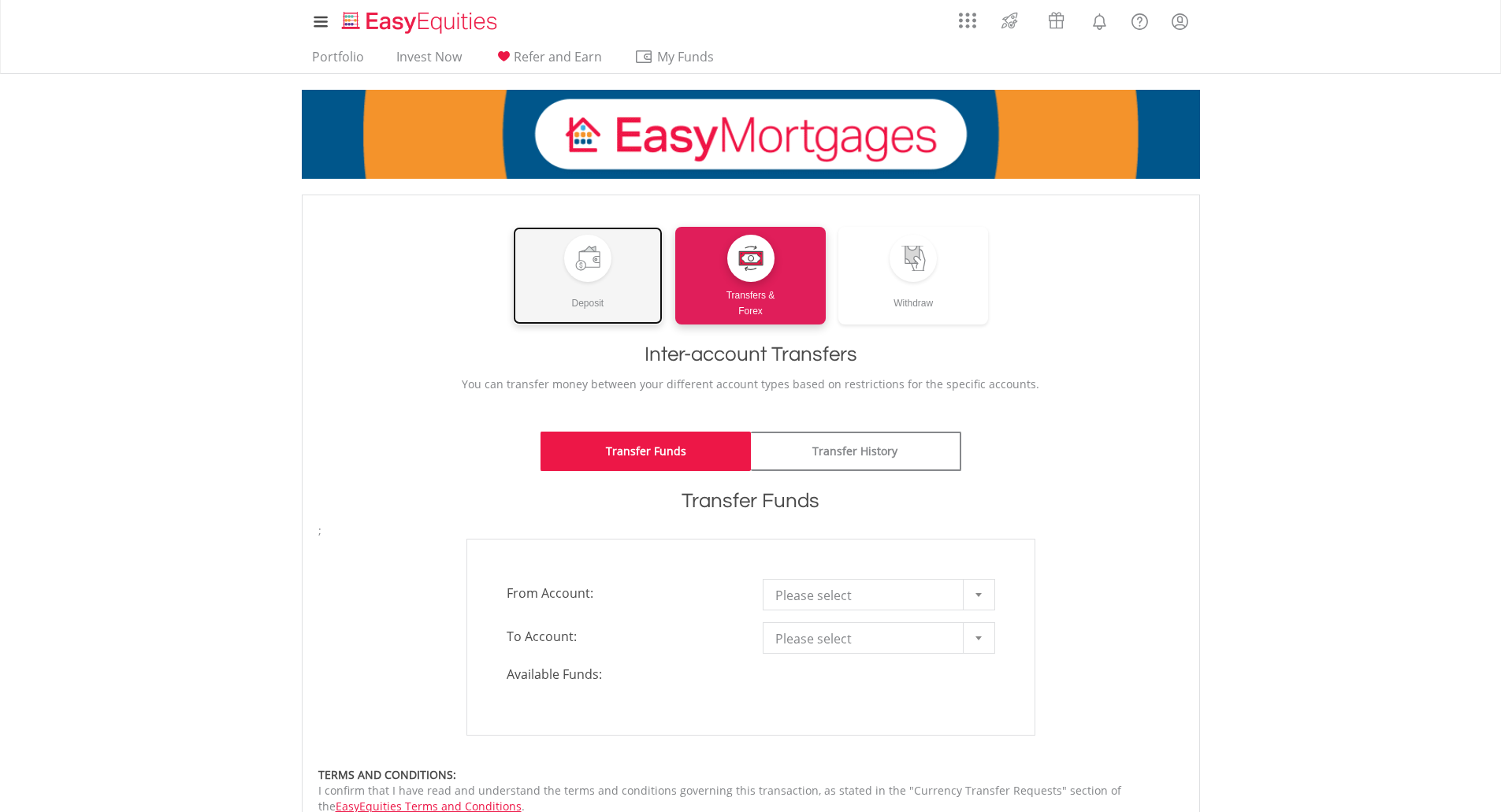
click at [616, 291] on div "Deposit" at bounding box center [587, 296] width 151 height 29
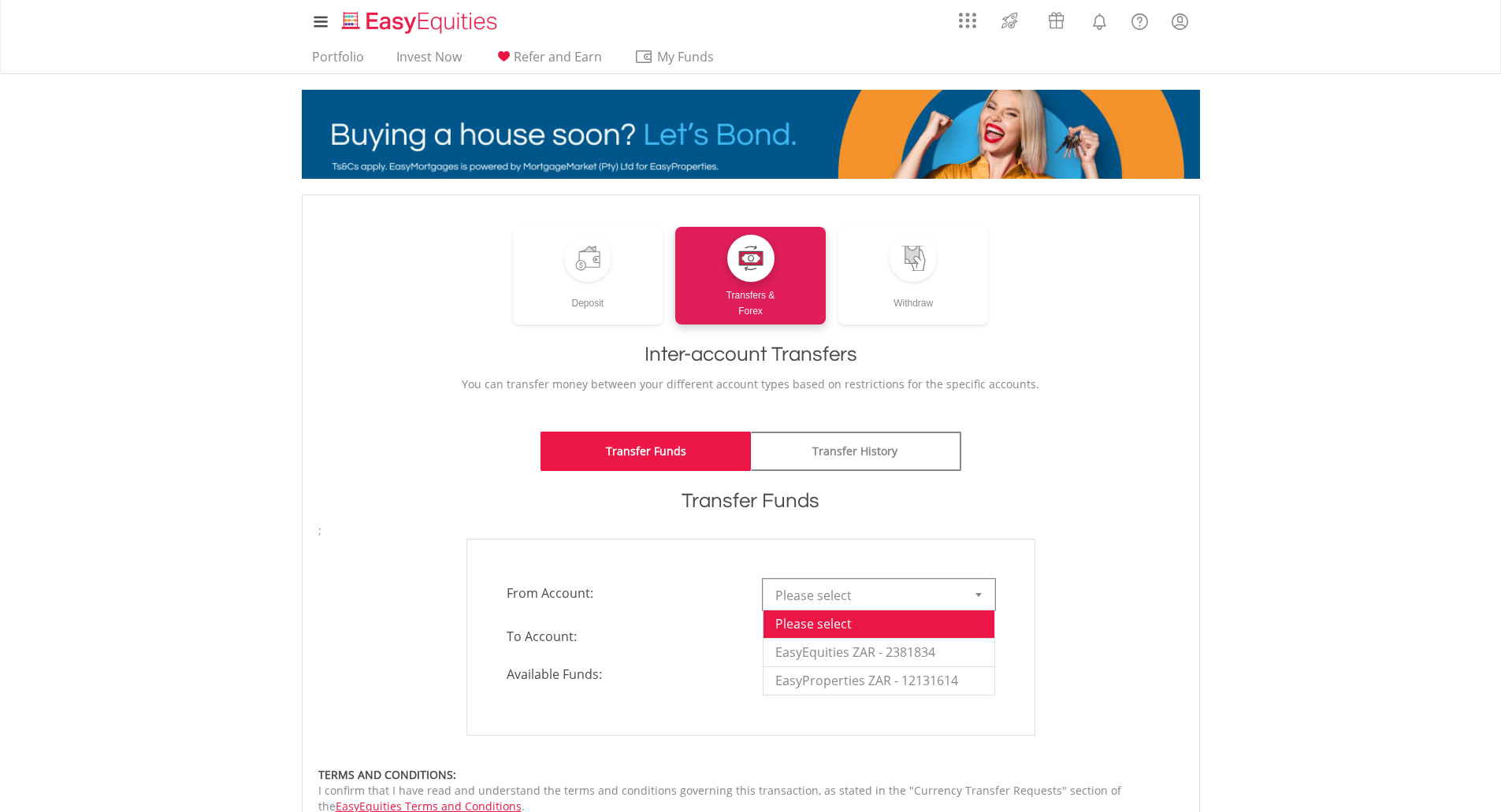
click at [837, 592] on span "Please select" at bounding box center [867, 595] width 184 height 31
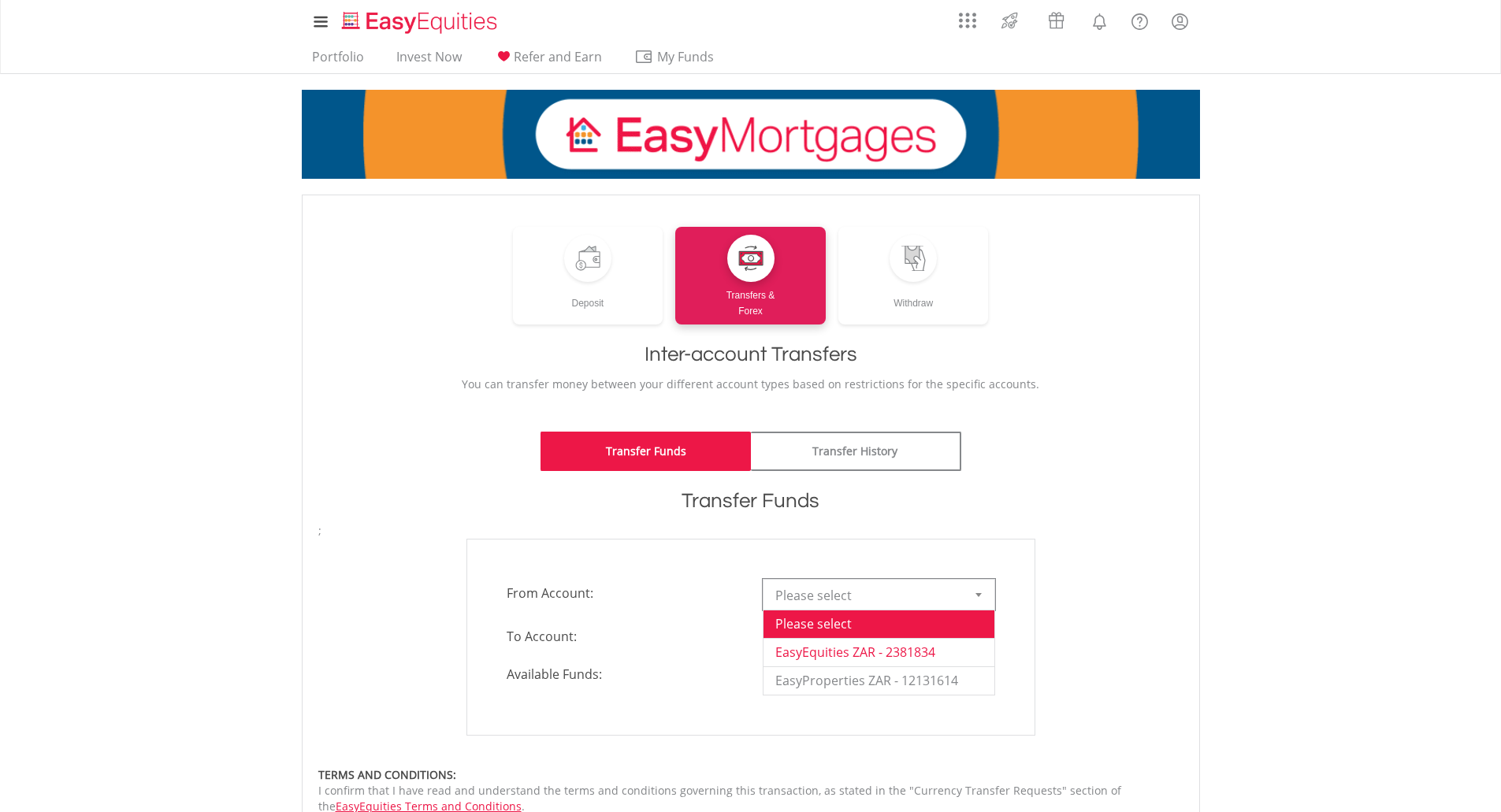
click at [860, 651] on li "EasyEquities ZAR - 2381834" at bounding box center [879, 651] width 231 height 28
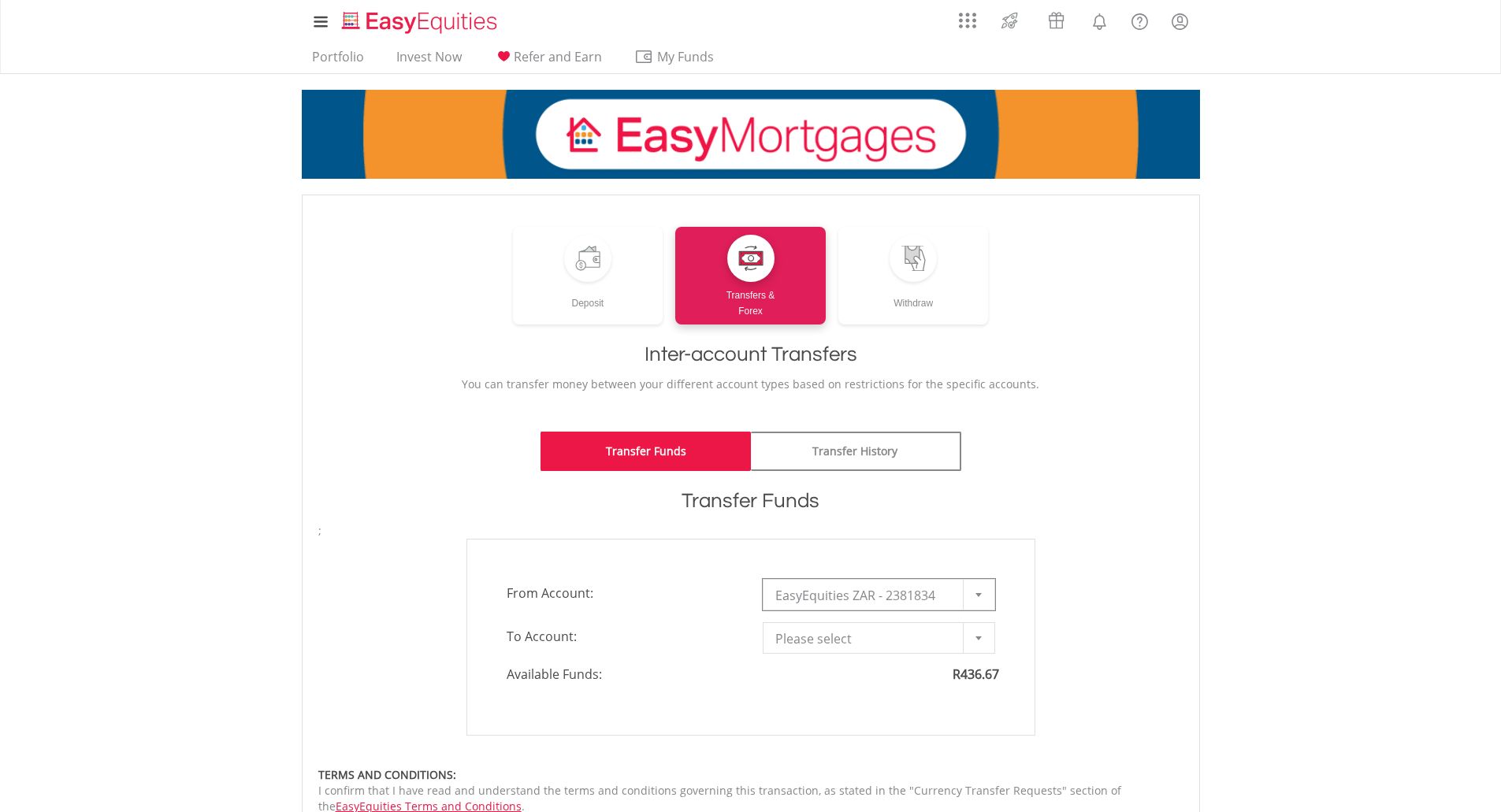
scroll to position [184, 0]
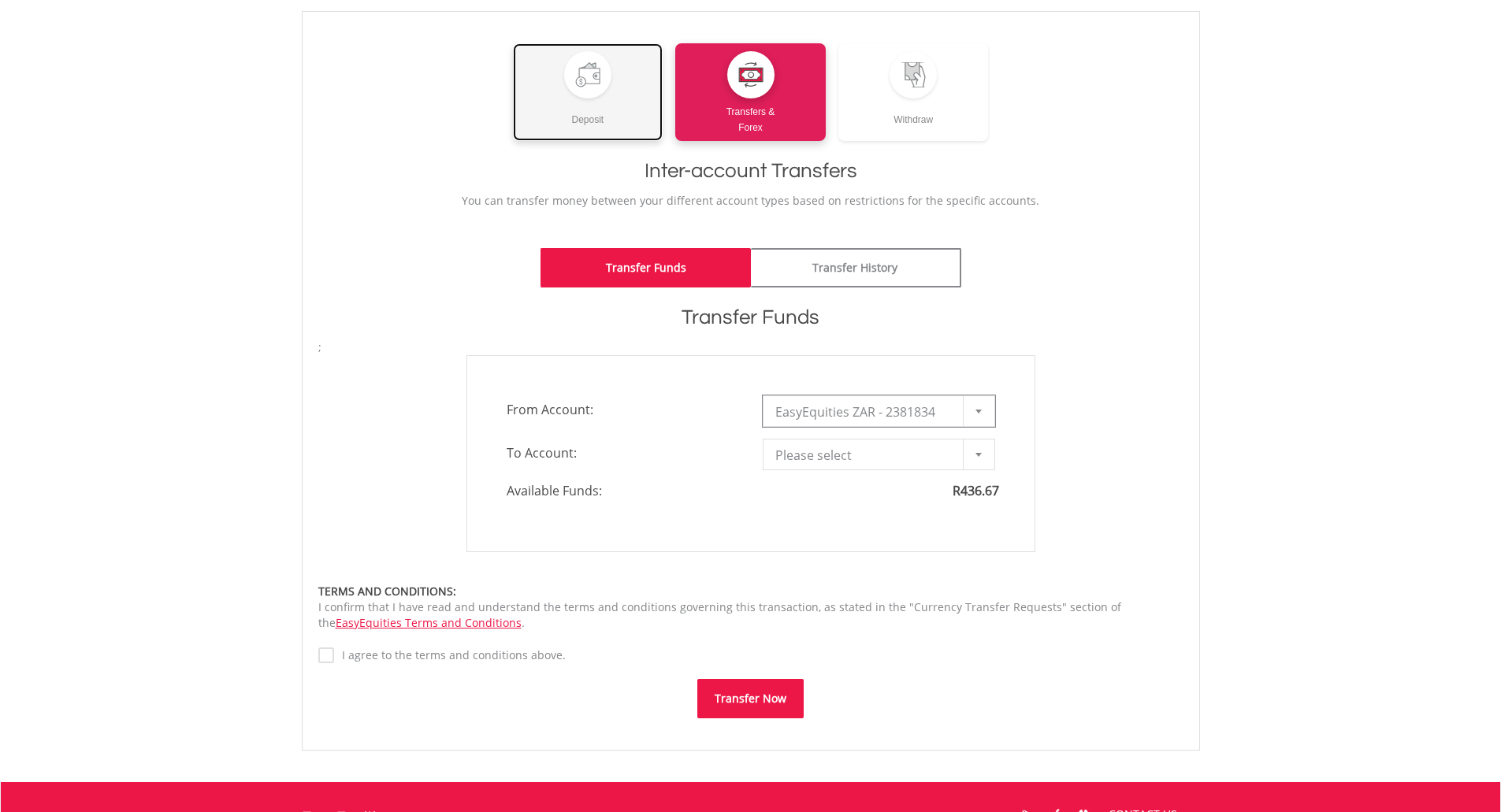
click at [615, 87] on link "Deposit" at bounding box center [587, 92] width 151 height 98
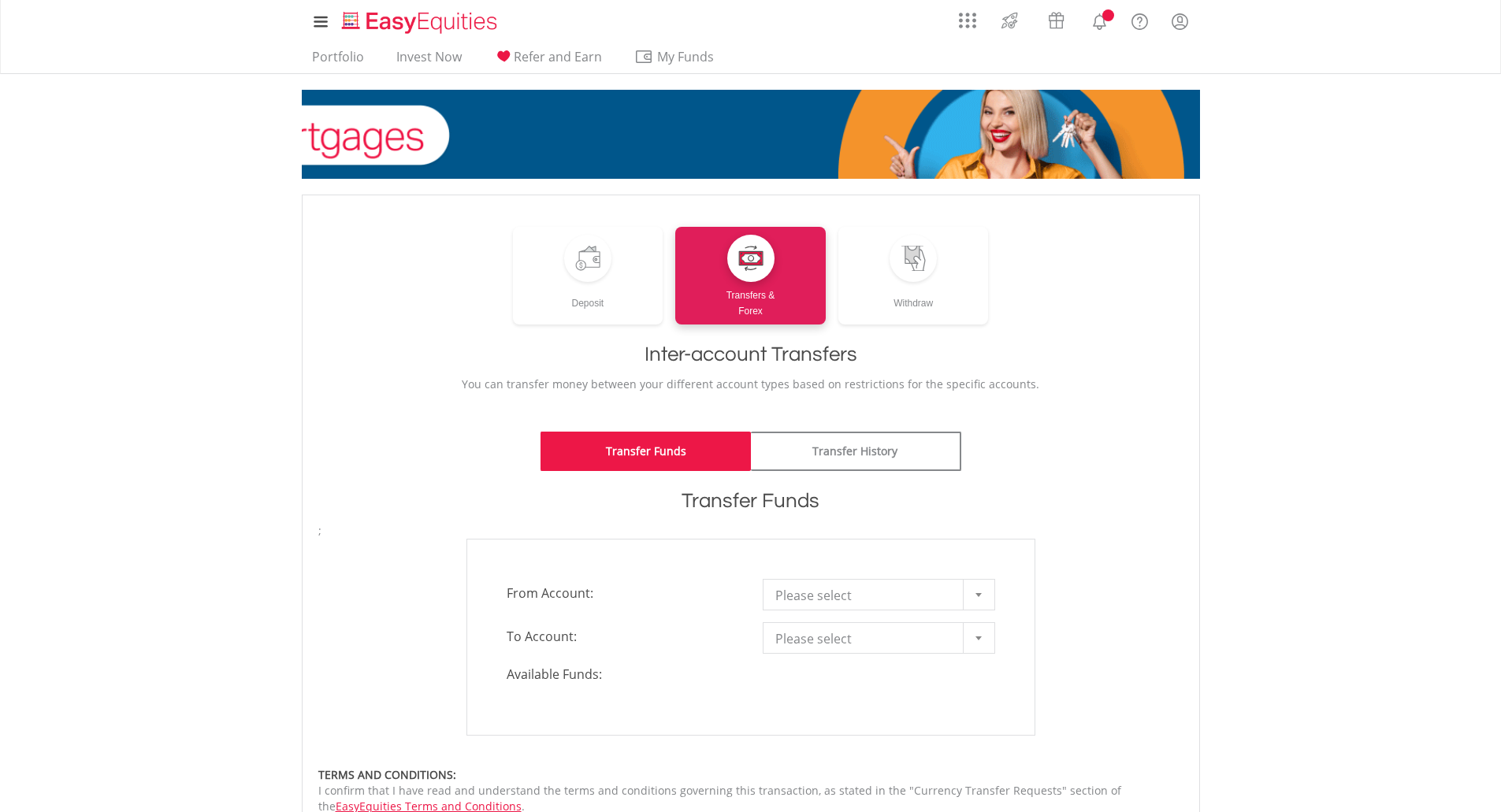
scroll to position [184, 0]
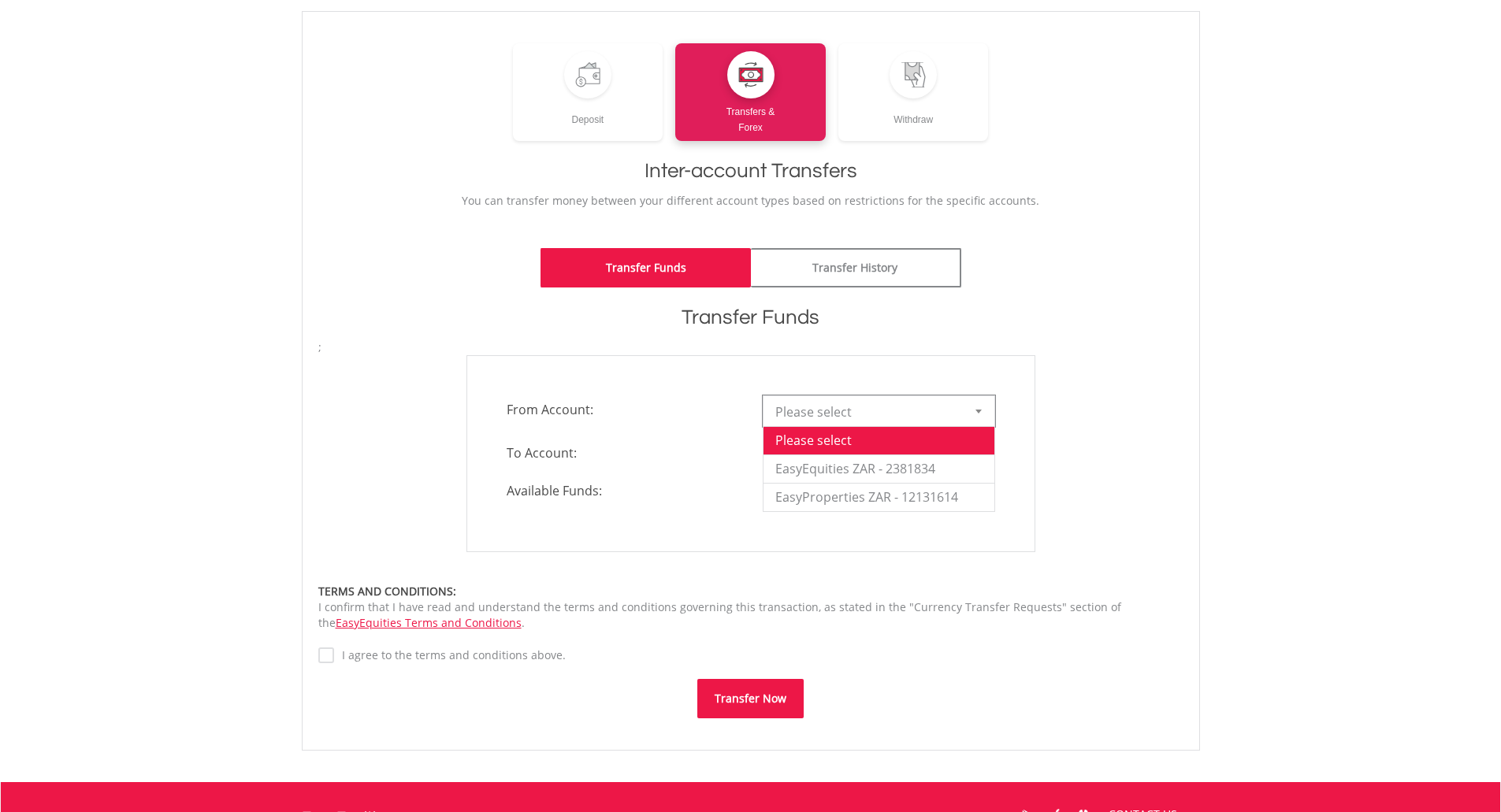
click at [880, 411] on span "Please select" at bounding box center [867, 411] width 184 height 31
click at [877, 473] on li "EasyEquities ZAR - 2381834" at bounding box center [879, 468] width 231 height 28
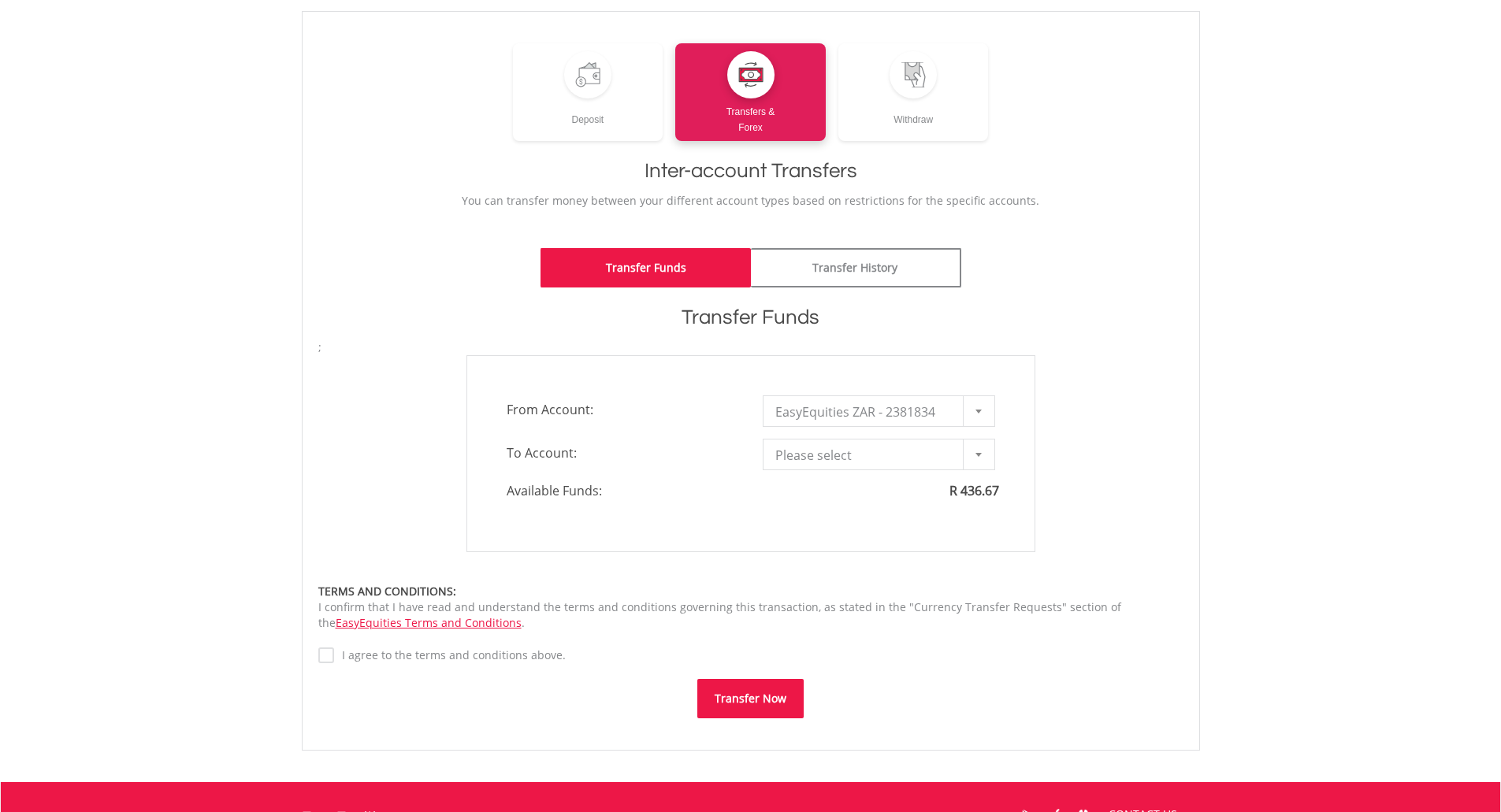
click at [1344, 83] on body "My Investments Invest Now New Listings Sell My Recurring Investments Pending Or…" at bounding box center [750, 420] width 1501 height 1207
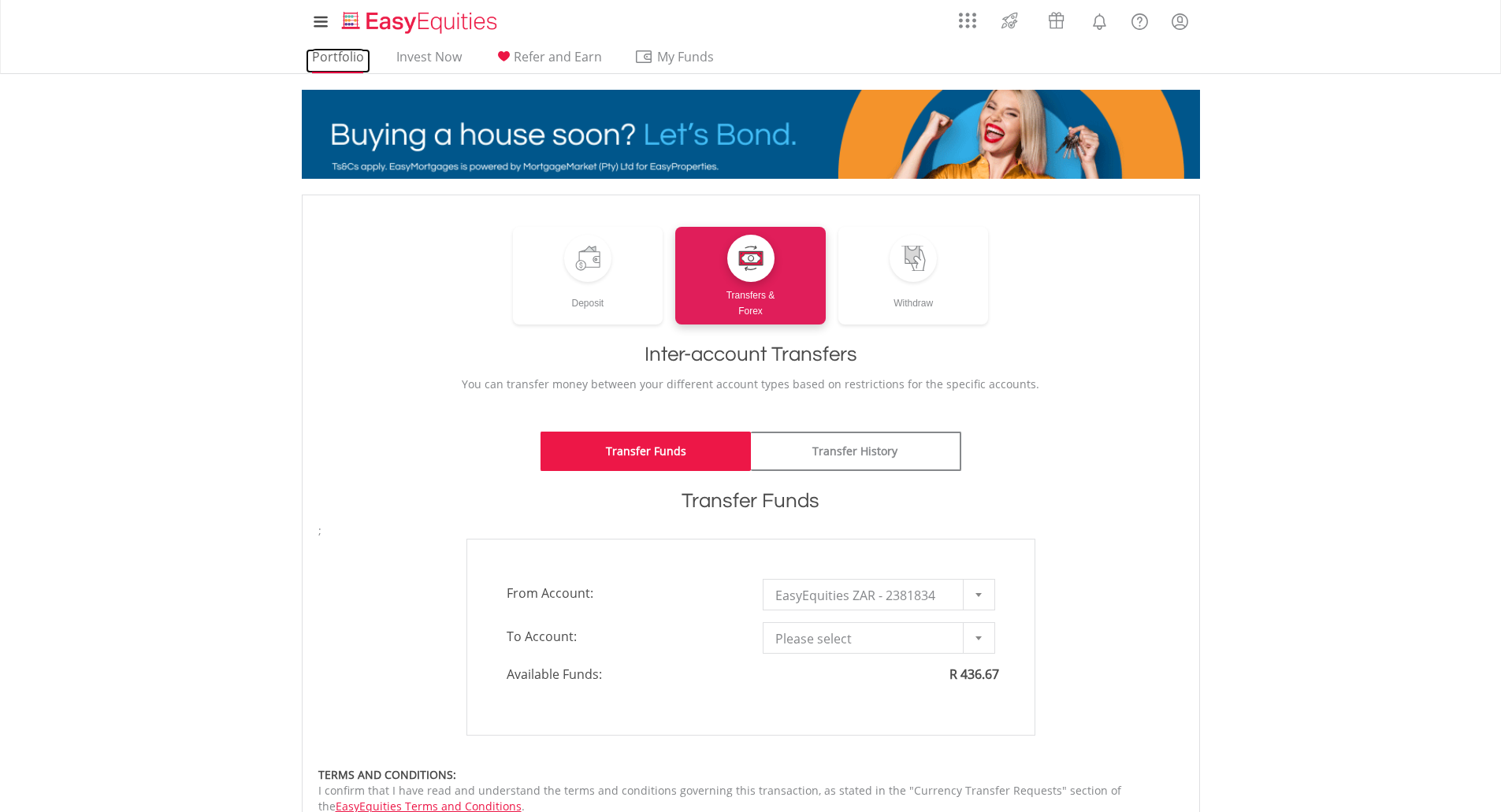
click at [341, 49] on link "Portfolio" at bounding box center [338, 60] width 65 height 25
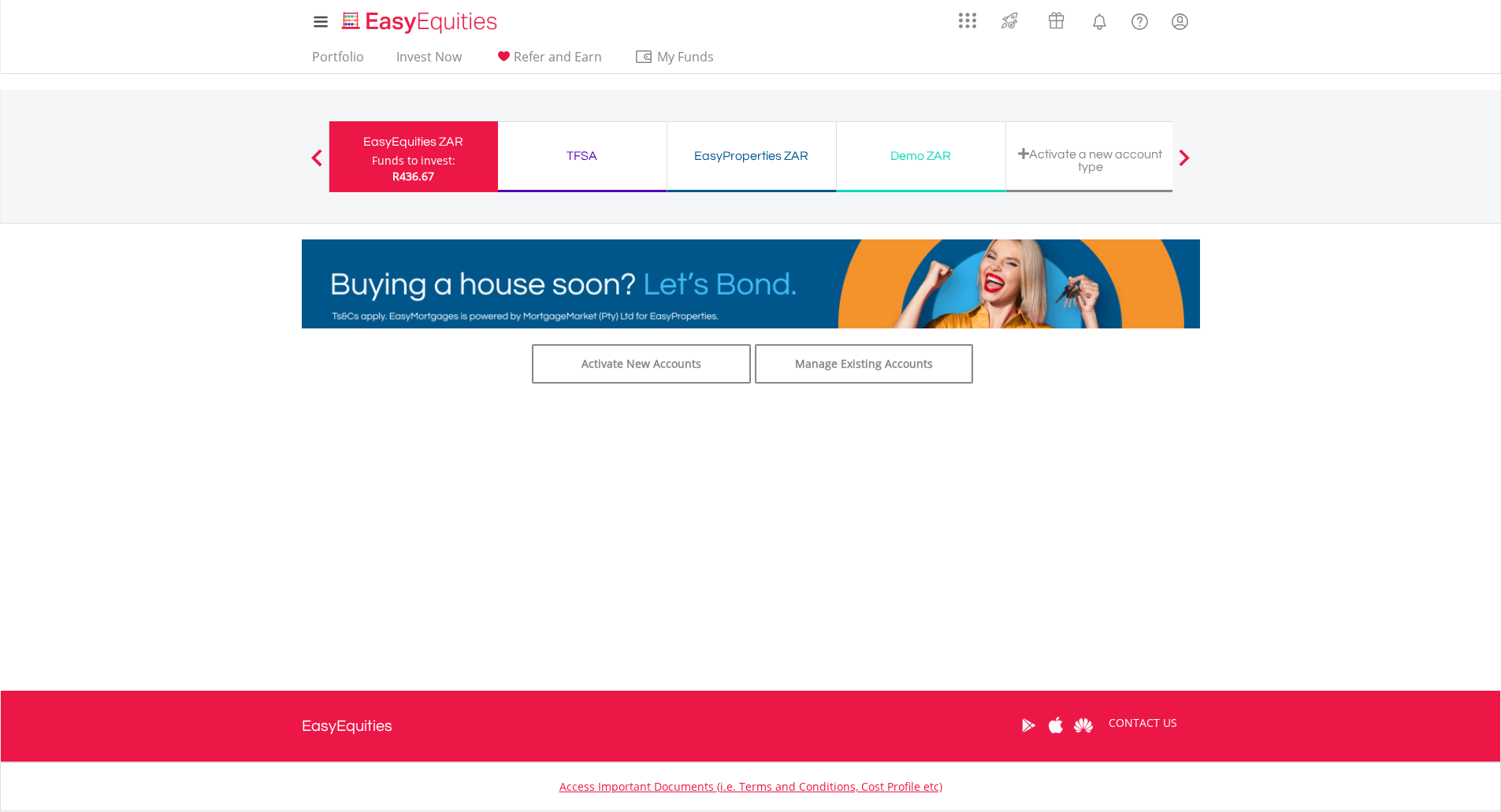
drag, startPoint x: 1099, startPoint y: 152, endPoint x: 1112, endPoint y: 163, distance: 17.0
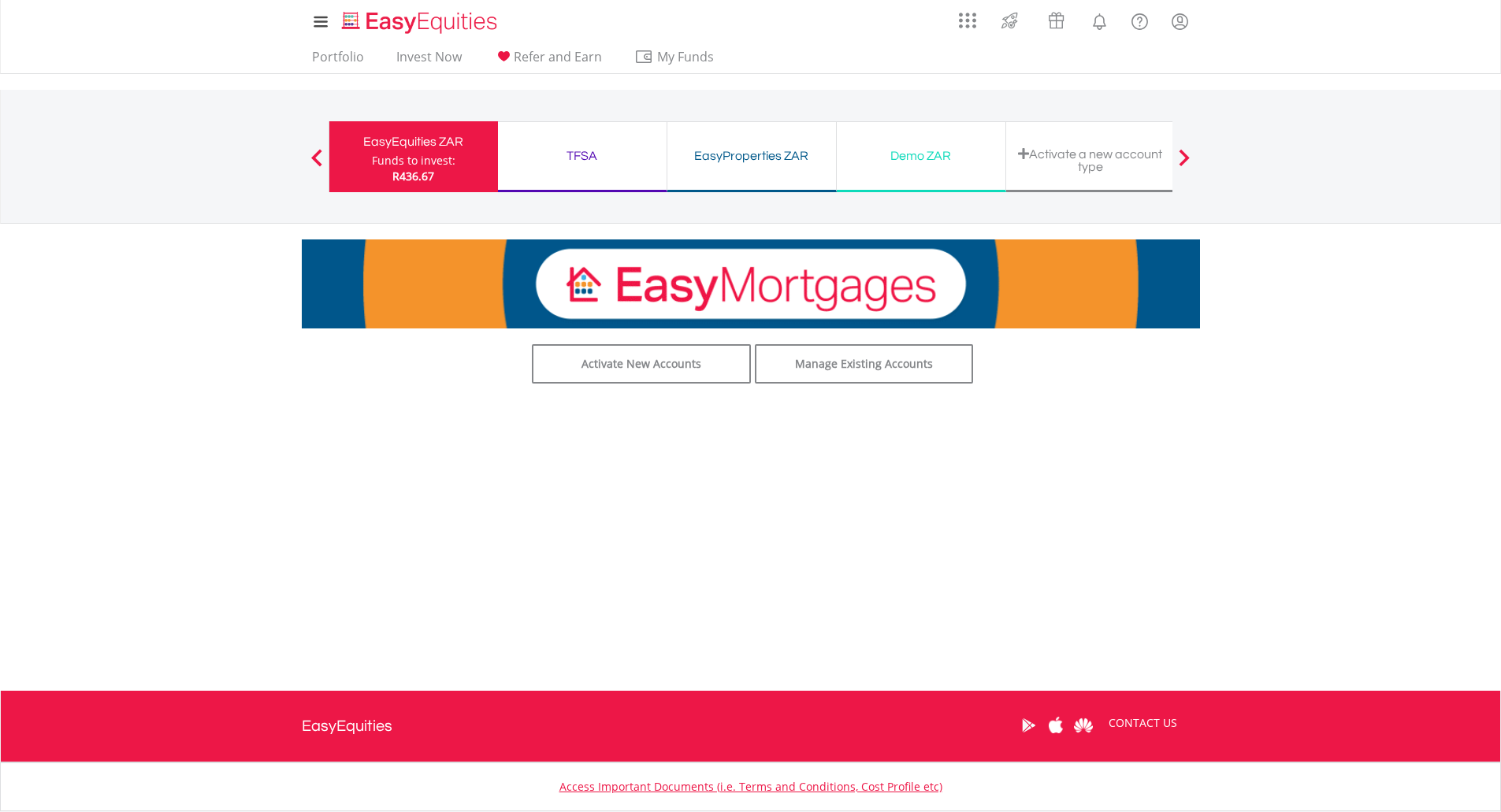
click at [1099, 152] on div "Activate a new account type" at bounding box center [1091, 160] width 150 height 26
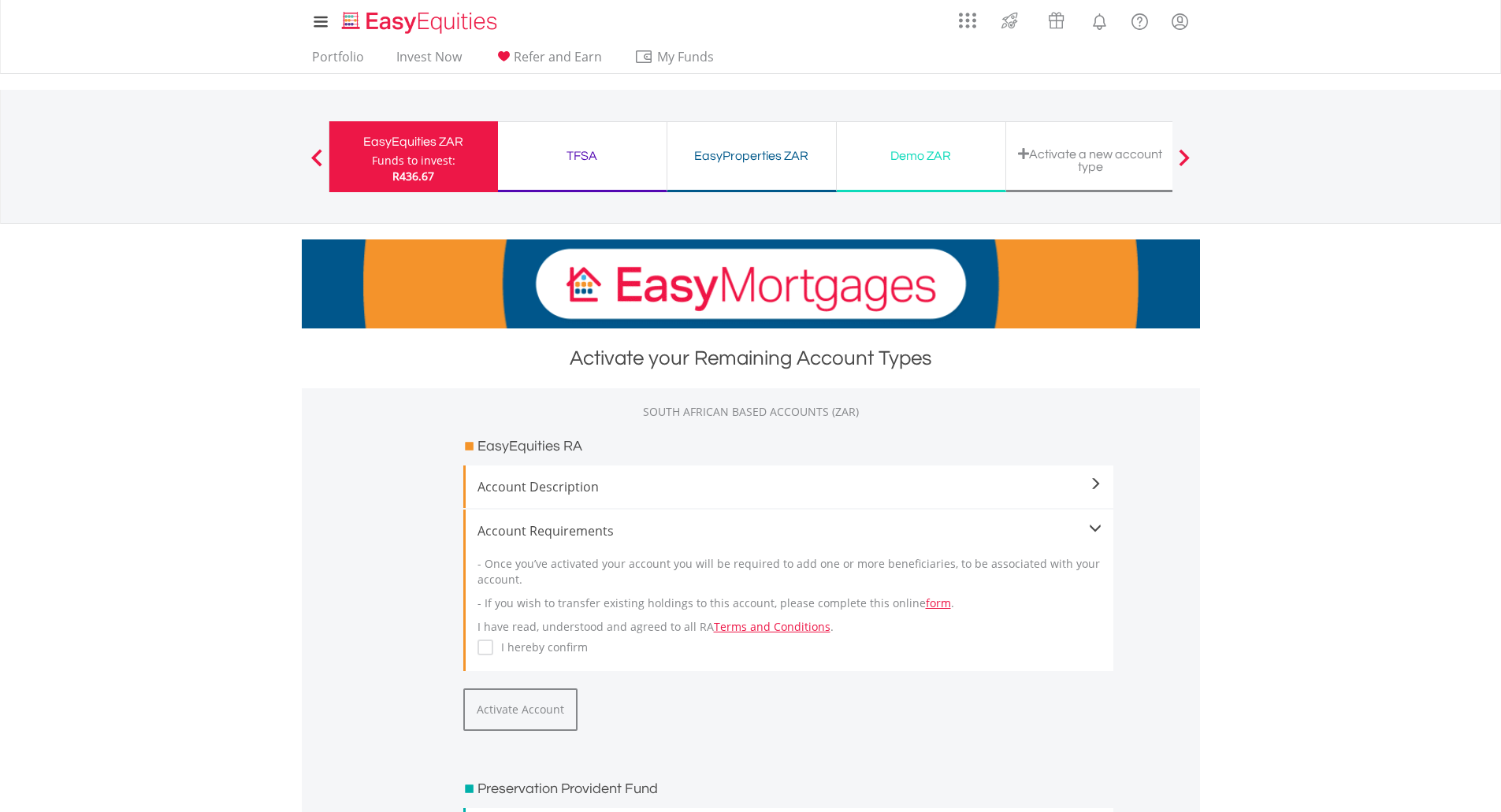
scroll to position [184, 0]
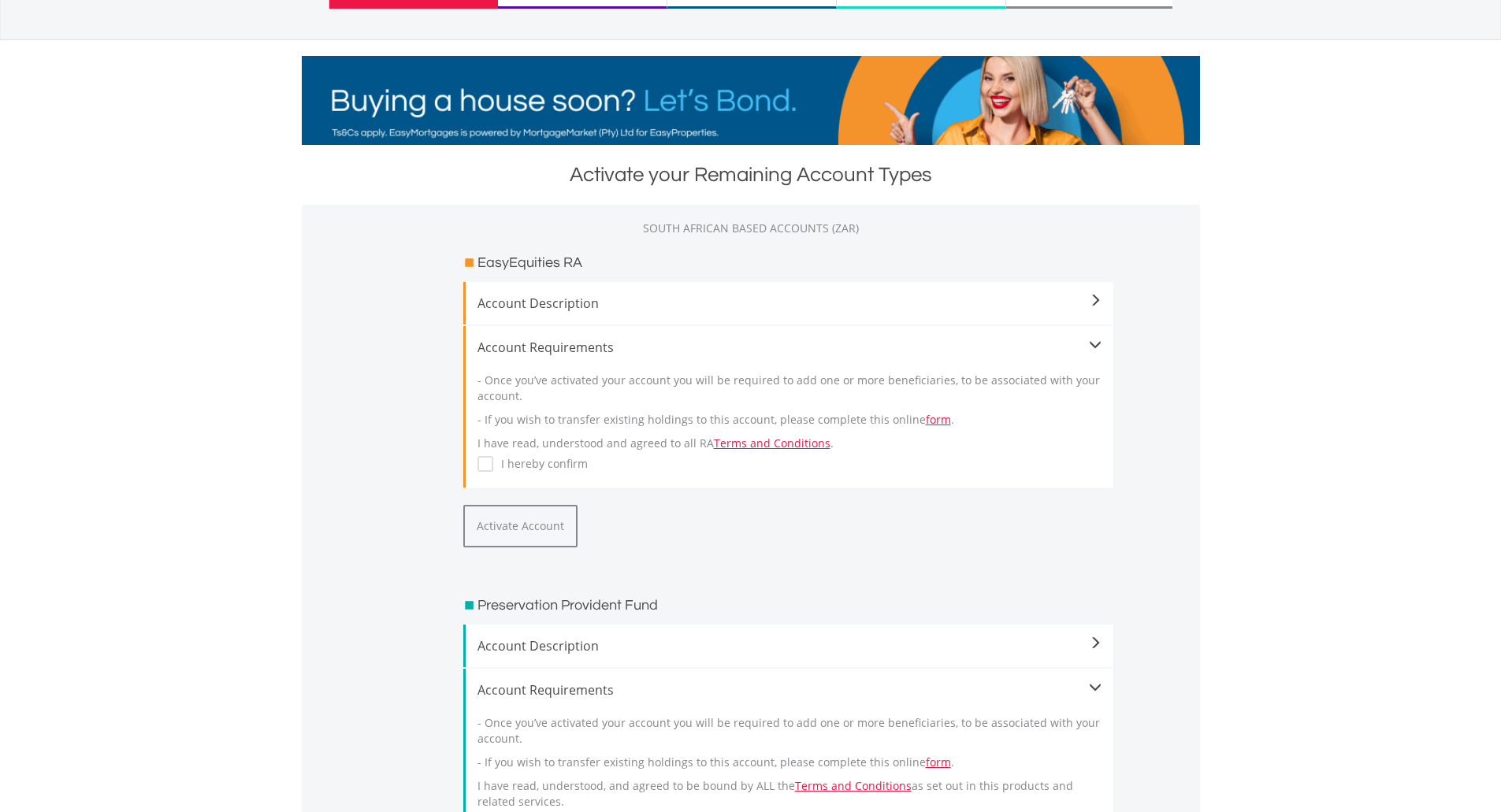
click at [529, 466] on label "I hereby confirm" at bounding box center [540, 464] width 95 height 16
click at [485, 523] on button "Activate Account" at bounding box center [520, 526] width 114 height 43
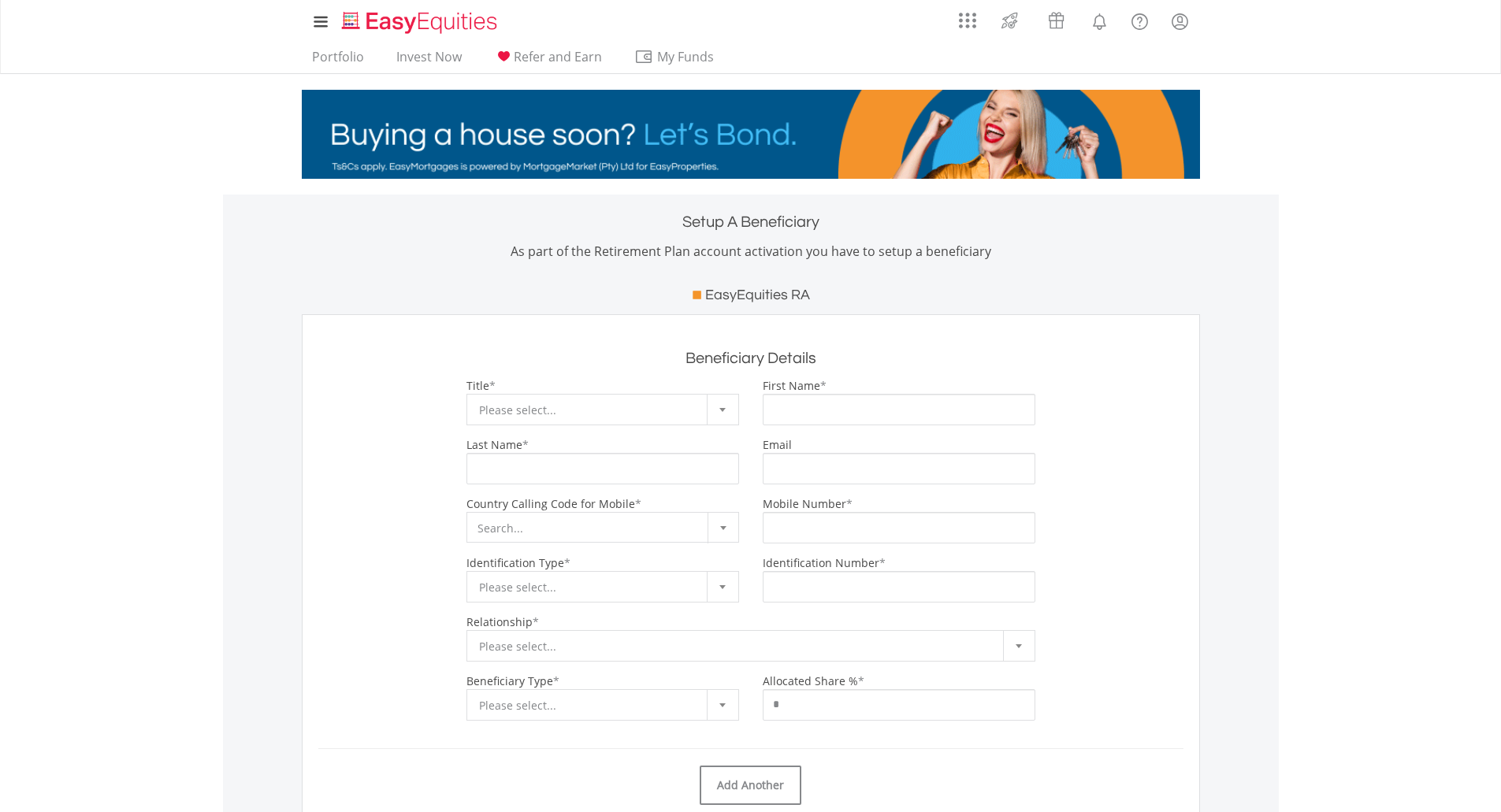
click at [715, 406] on div at bounding box center [722, 409] width 32 height 30
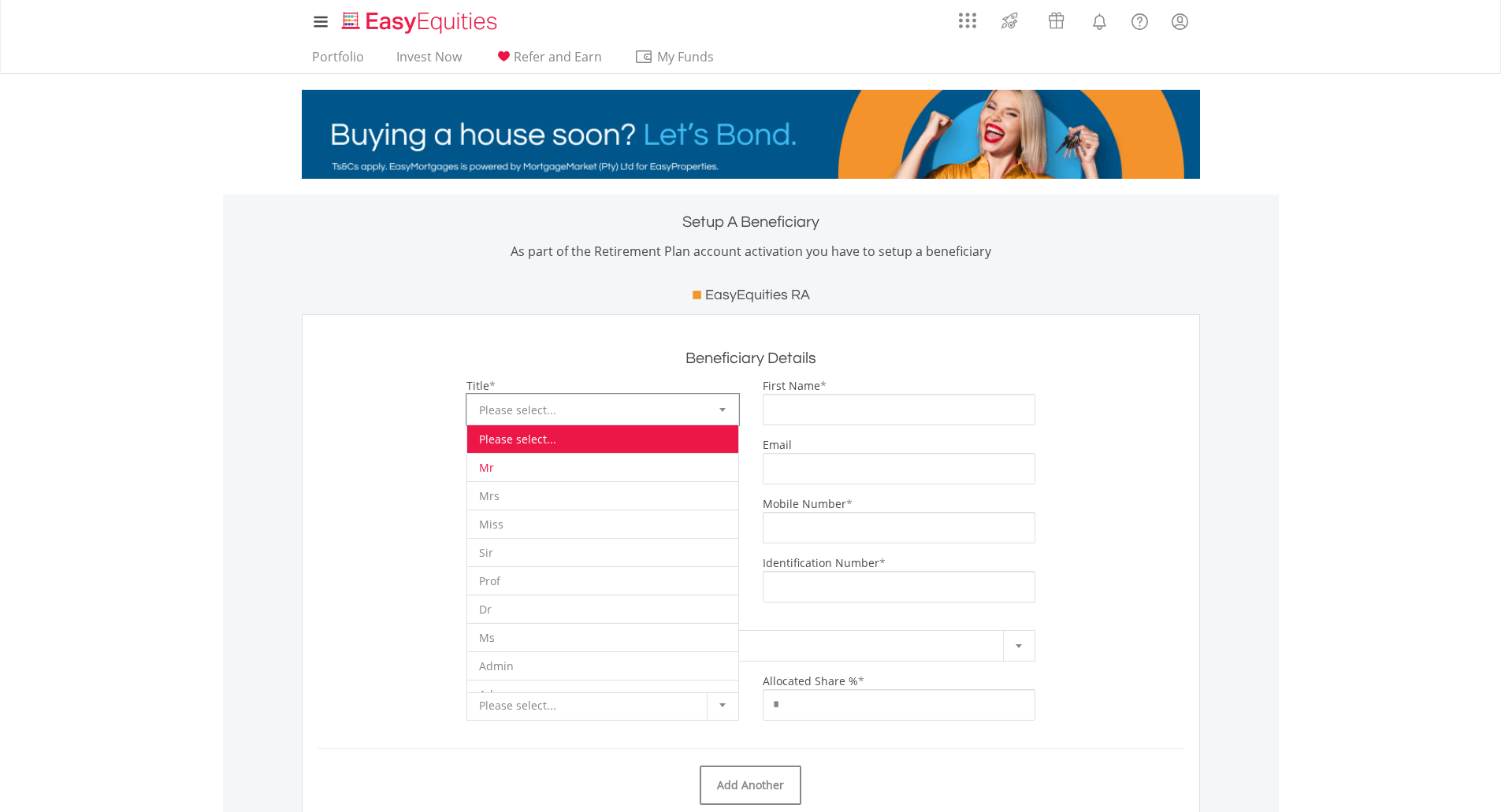
click at [564, 466] on li "Mr" at bounding box center [603, 466] width 271 height 28
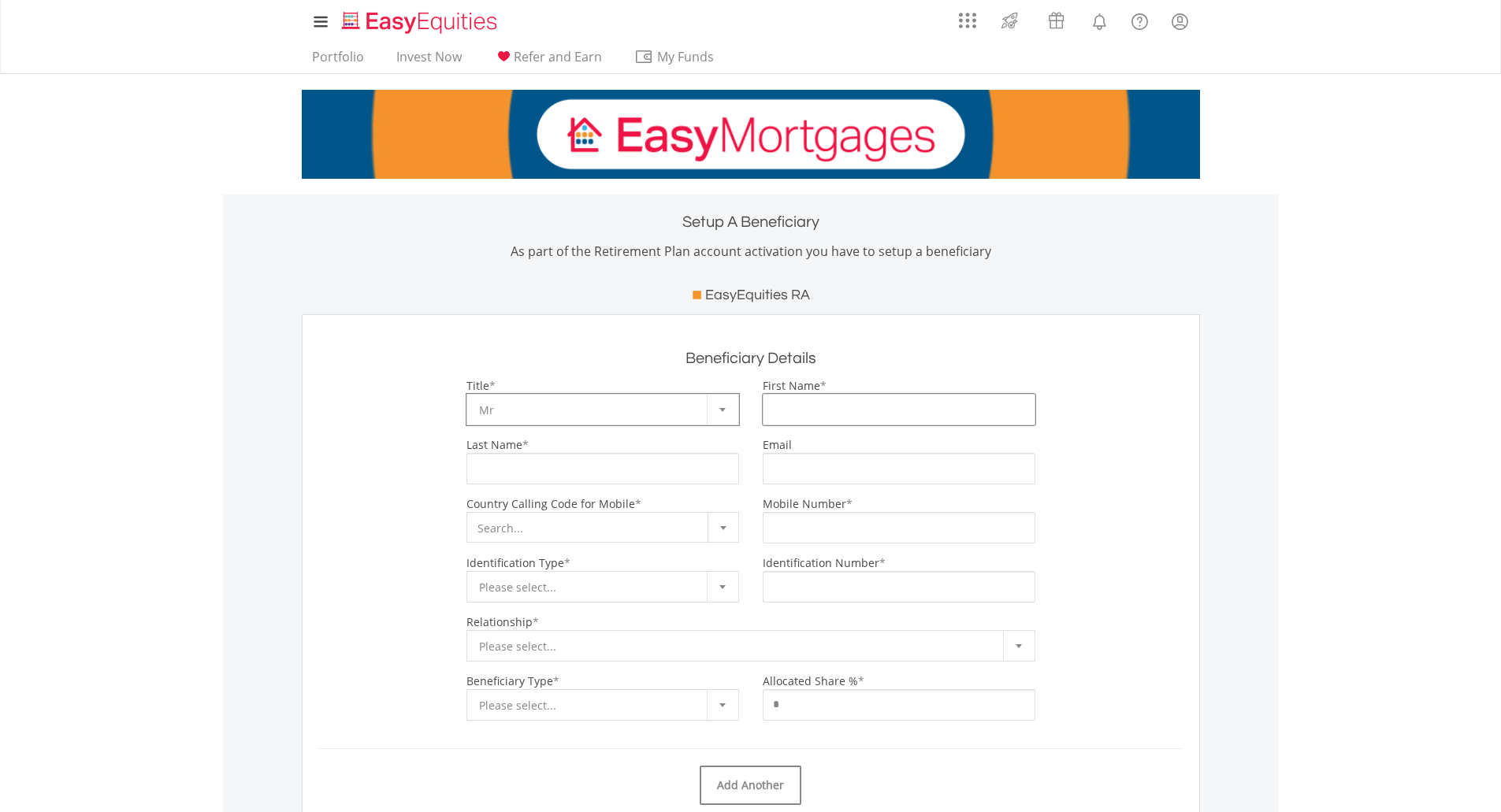
click at [786, 411] on input "First Name" at bounding box center [899, 409] width 272 height 31
type input "****"
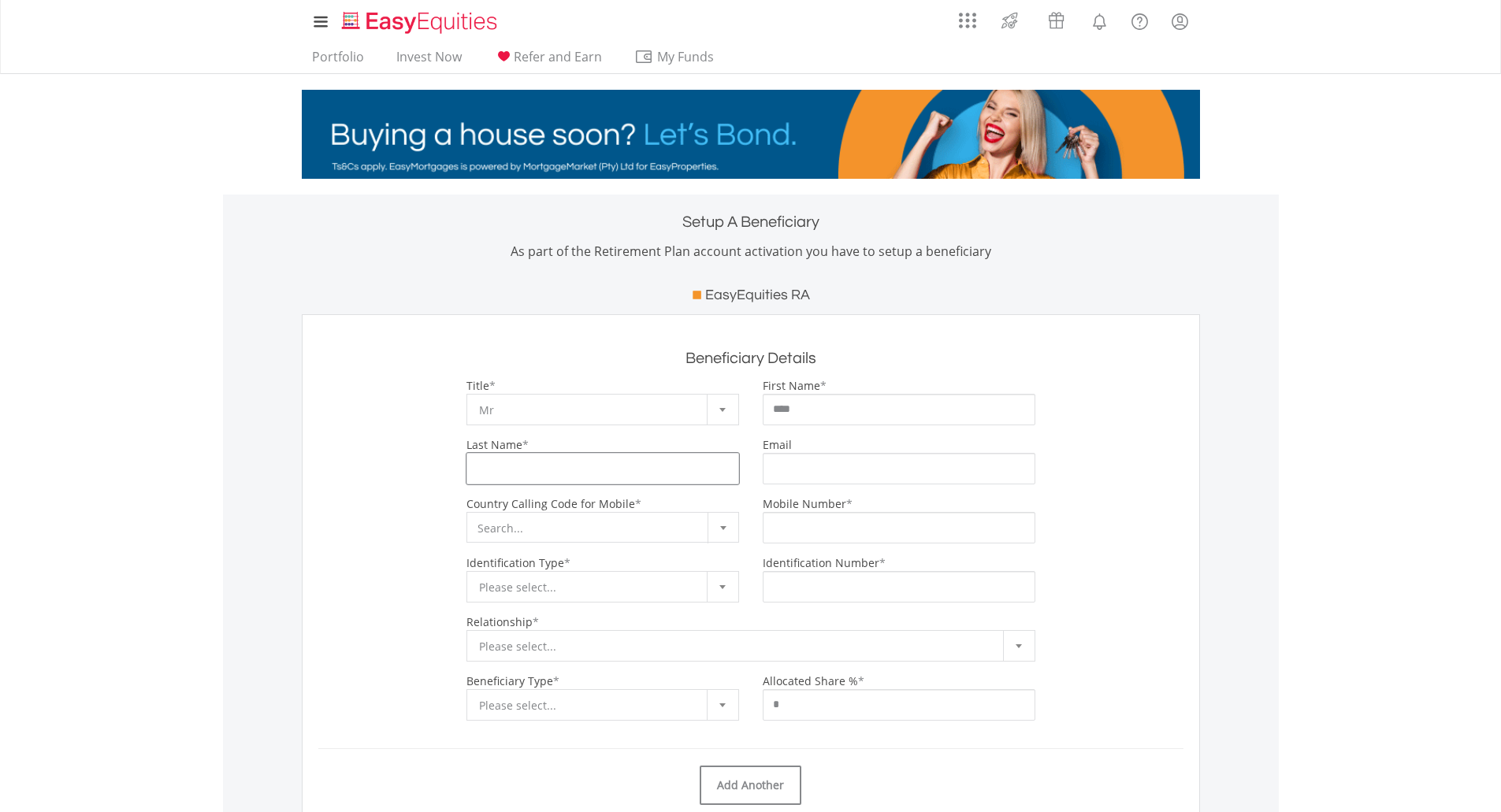
type input "*********"
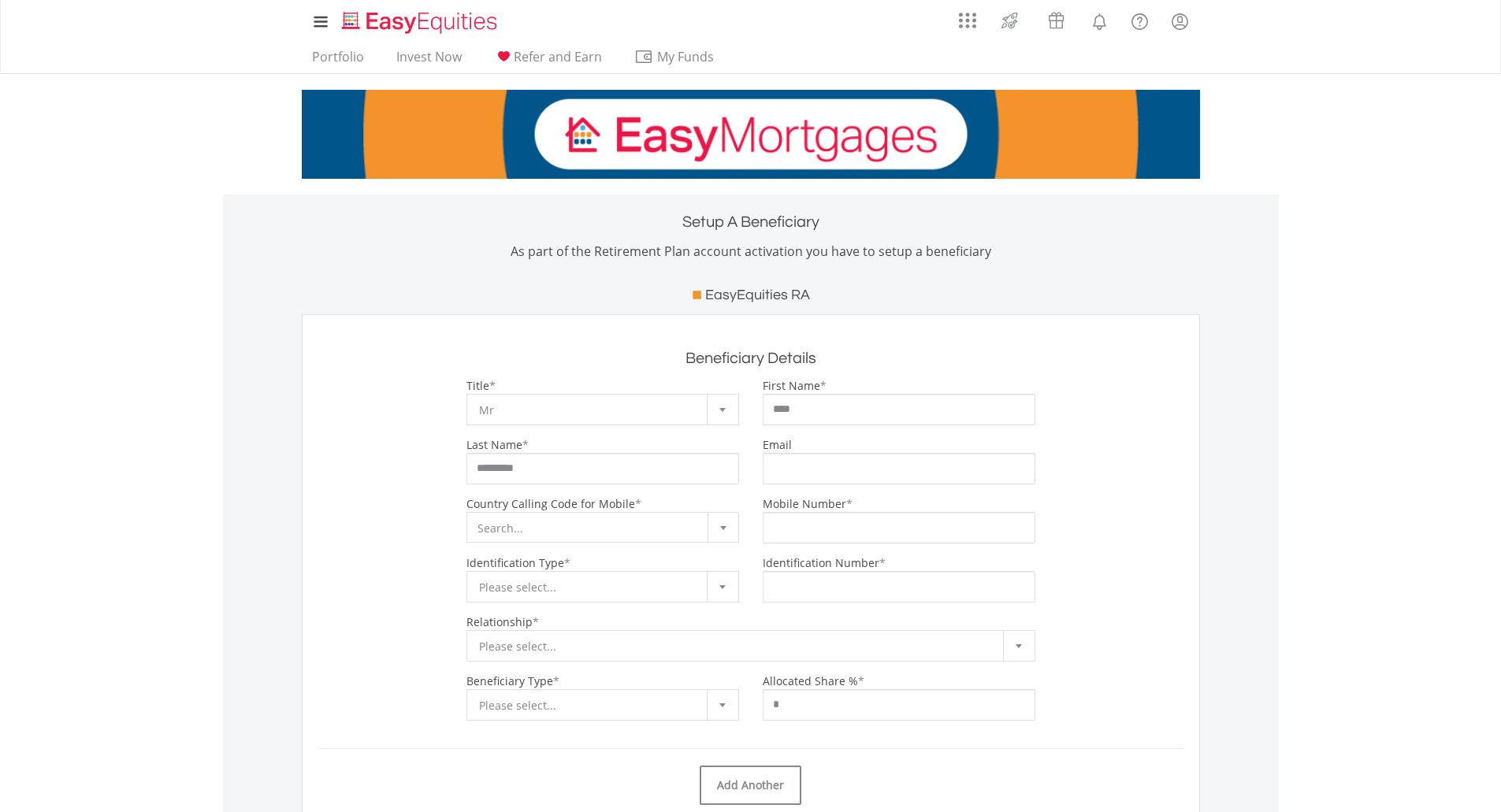
select select "***"
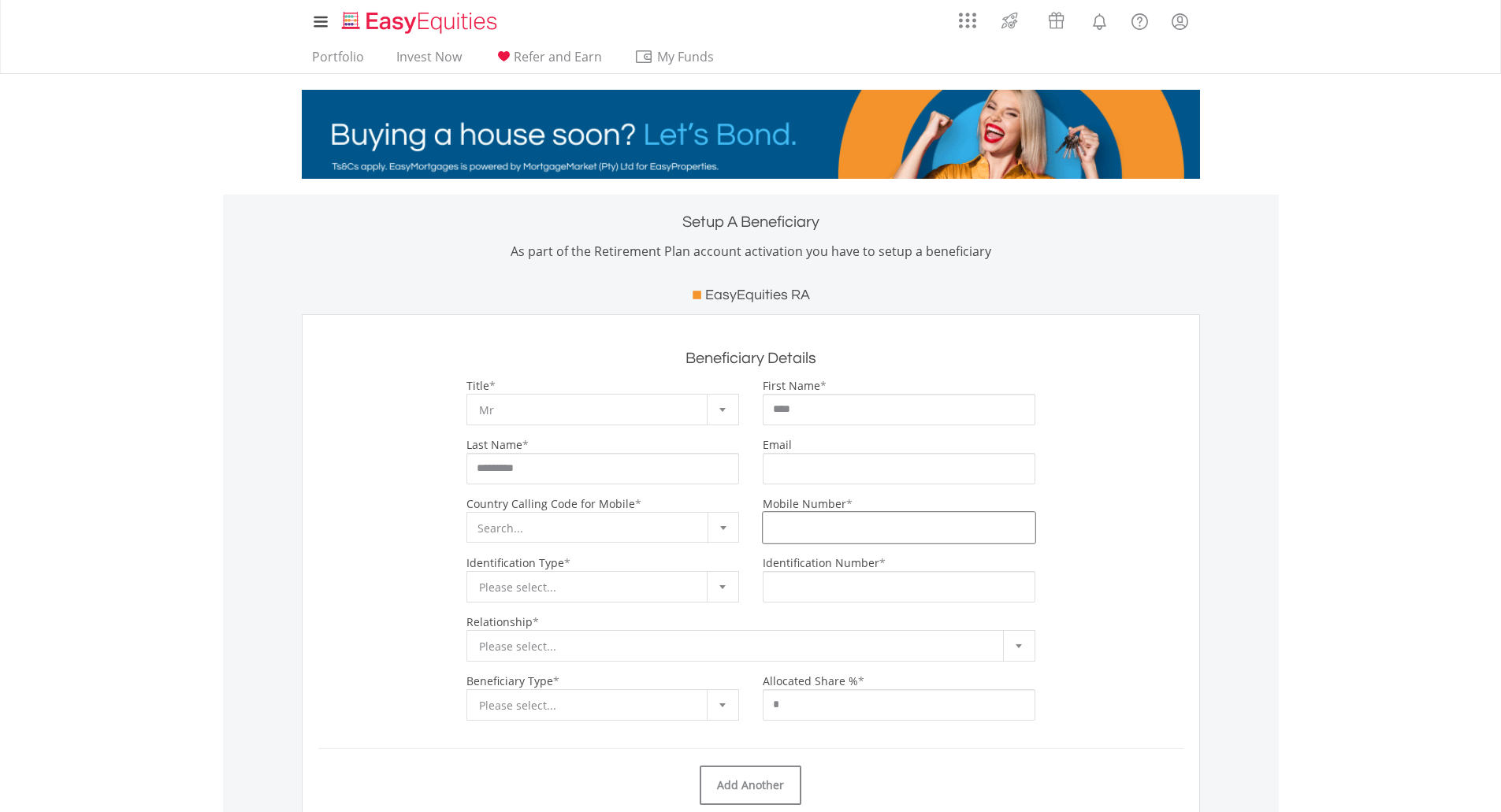
type input "**********"
click at [816, 468] on input "Email" at bounding box center [899, 468] width 272 height 31
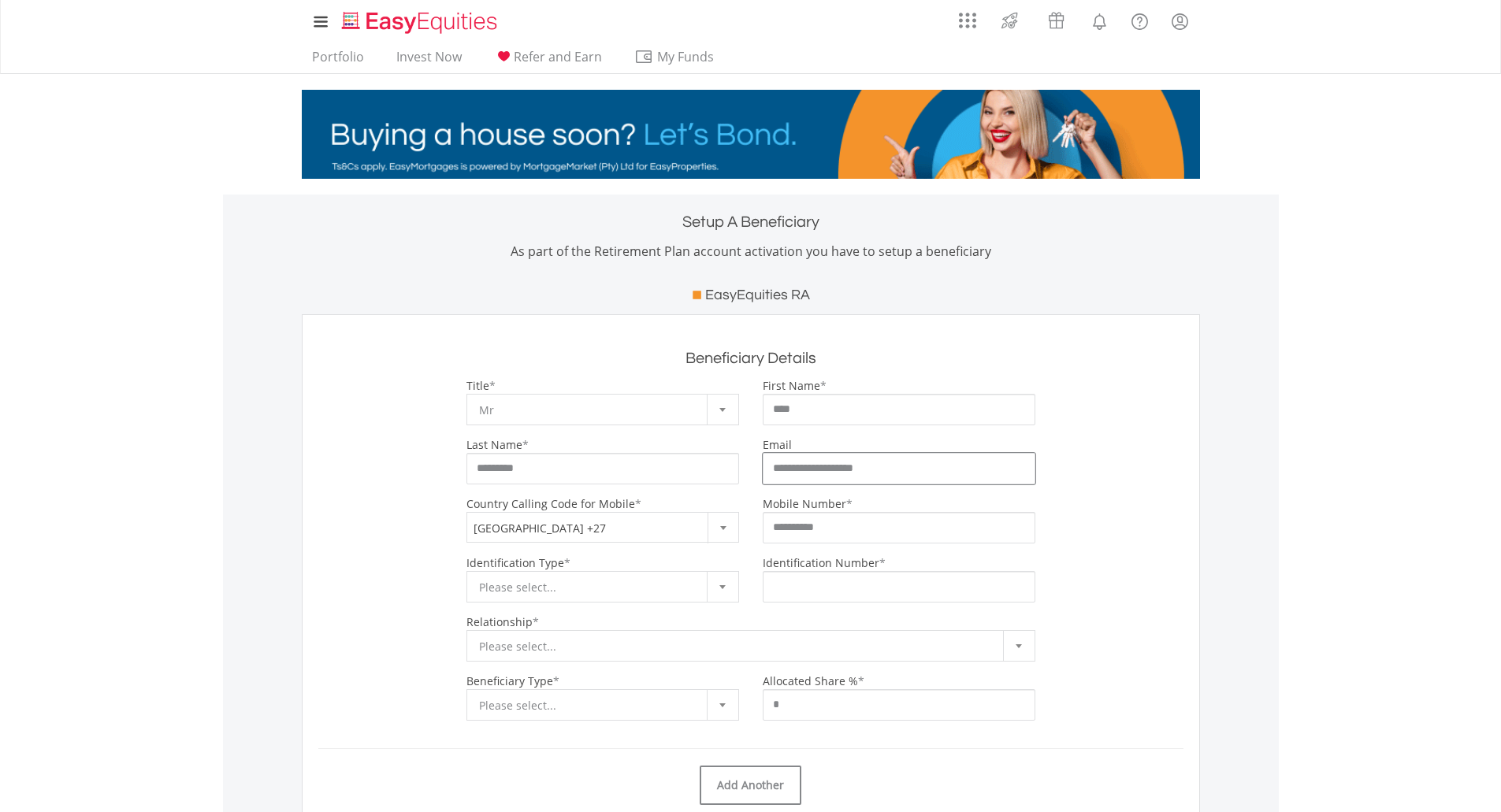
type input "**********"
click at [698, 585] on span "Please select..." at bounding box center [591, 587] width 224 height 31
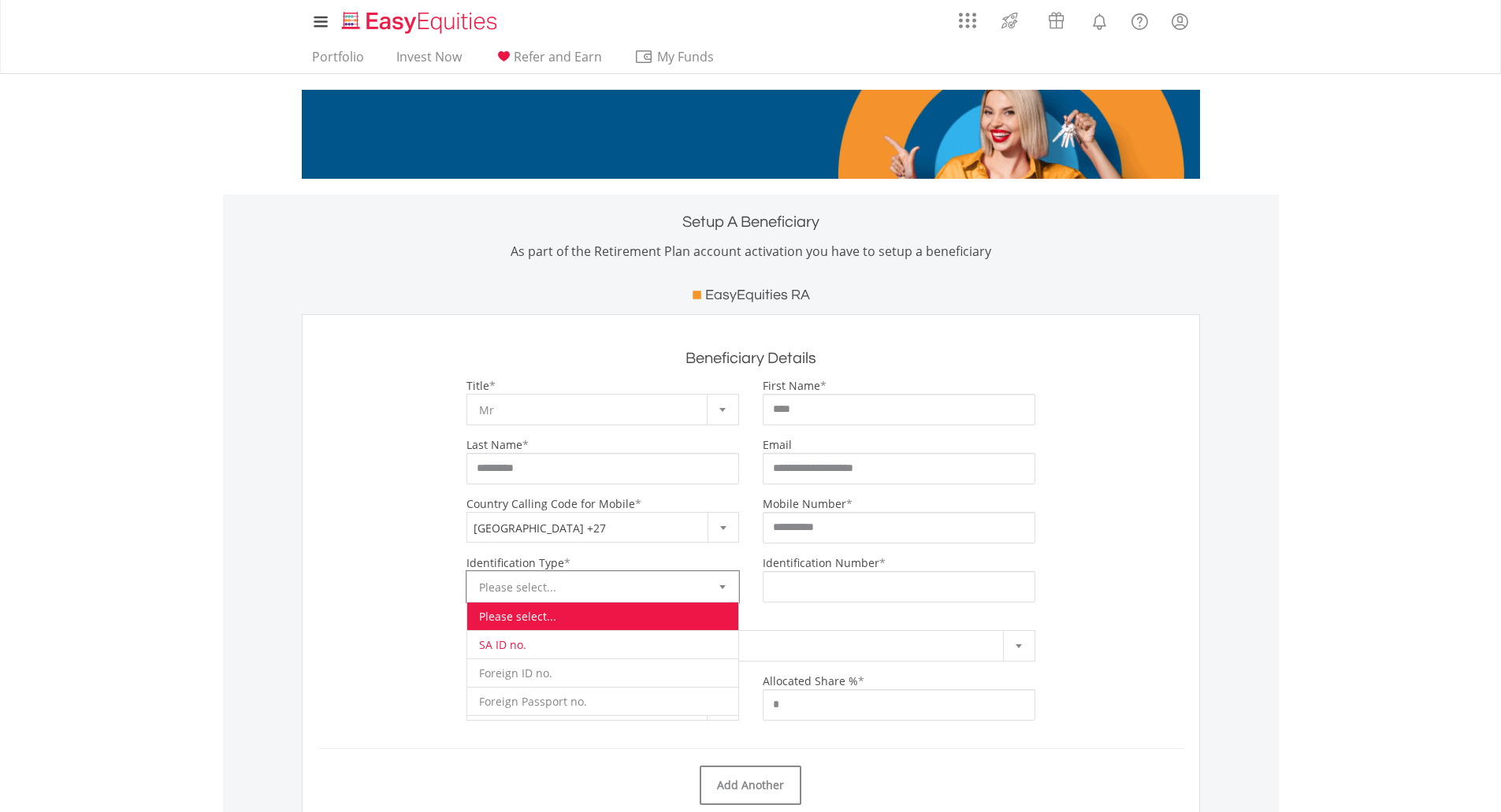
click at [600, 643] on li "SA ID no." at bounding box center [603, 643] width 271 height 28
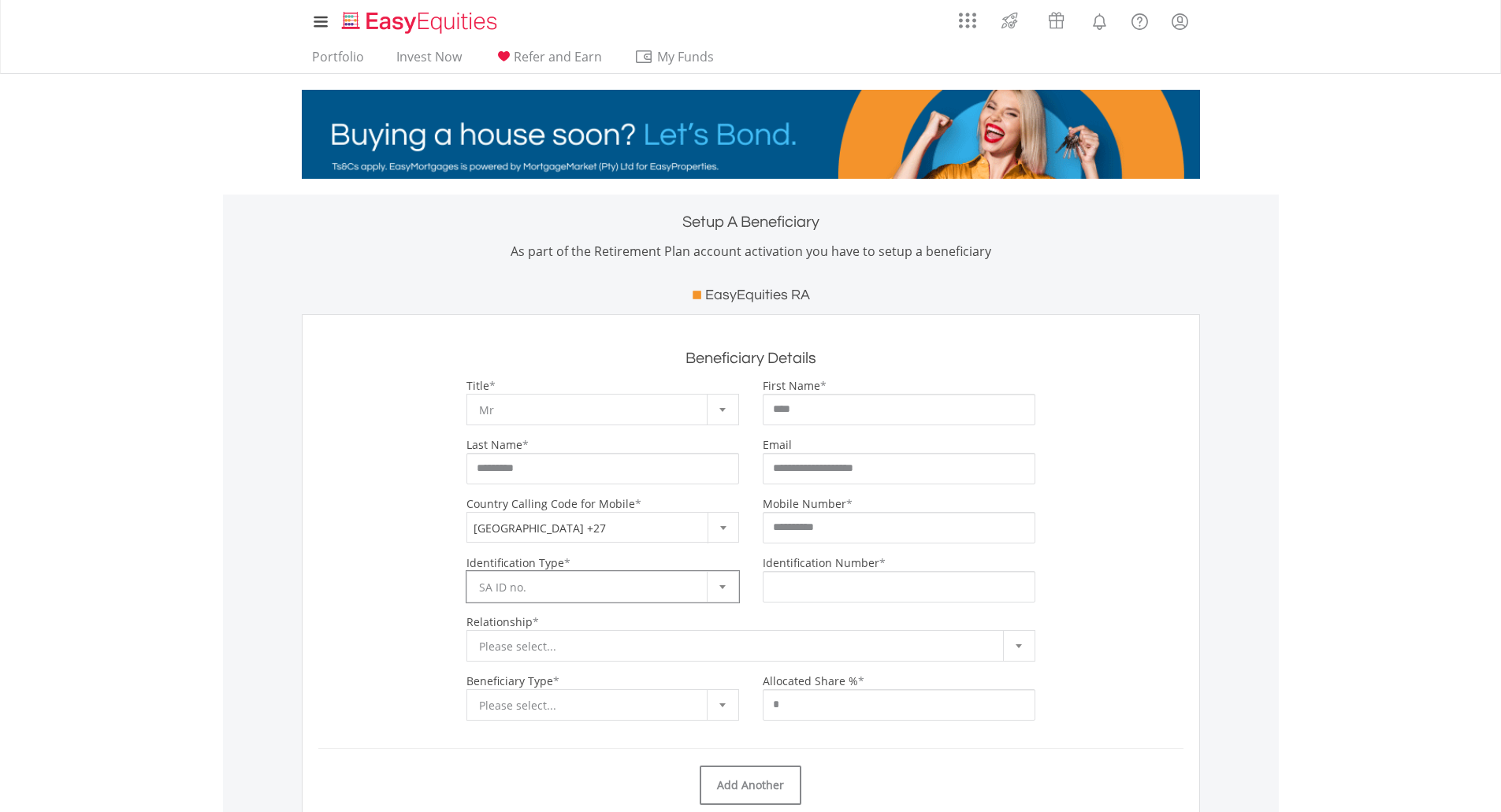
click at [823, 569] on label "Identification Number" at bounding box center [821, 563] width 117 height 15
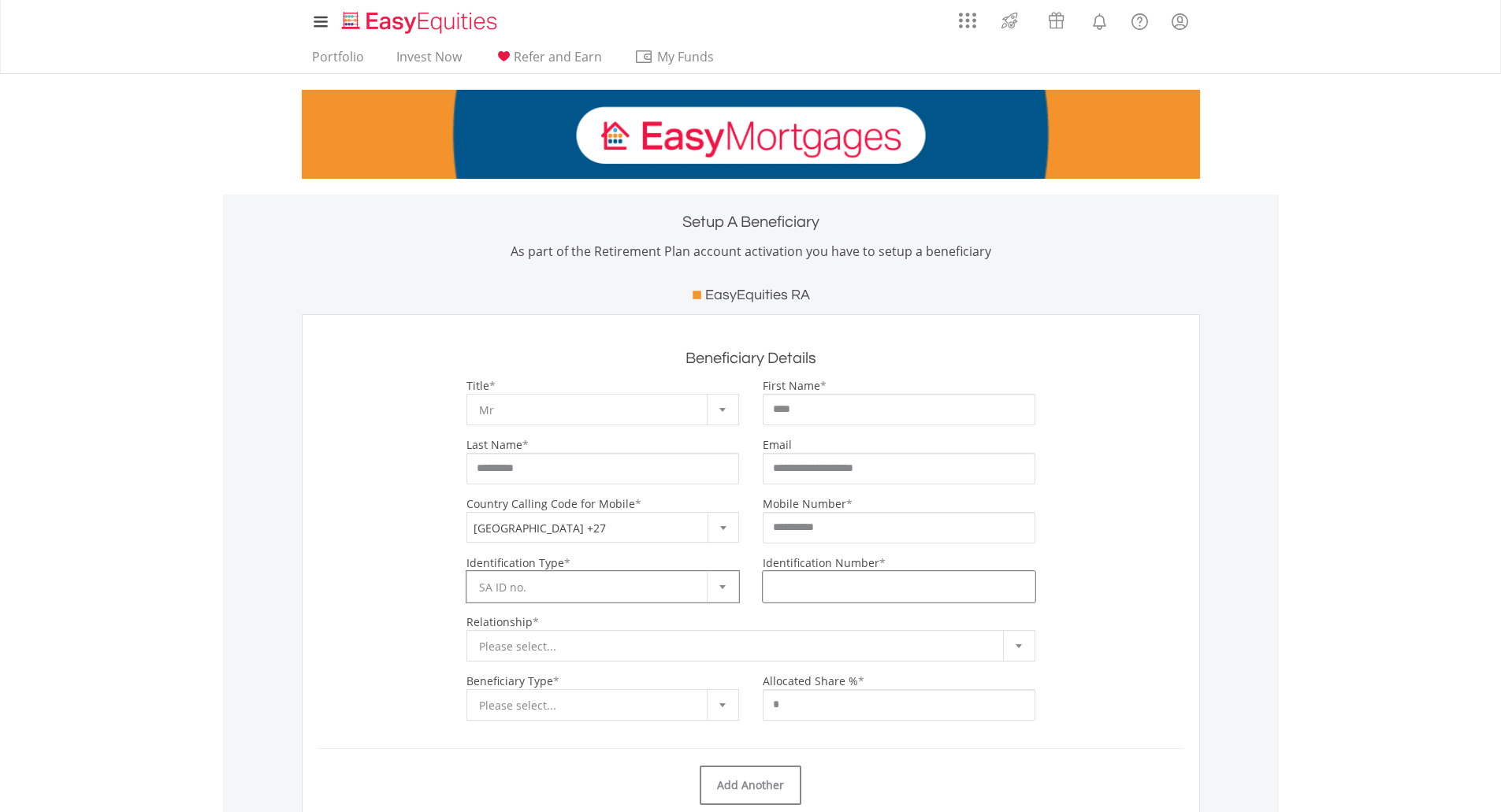
click at [823, 571] on input "Identification Number" at bounding box center [899, 586] width 272 height 31
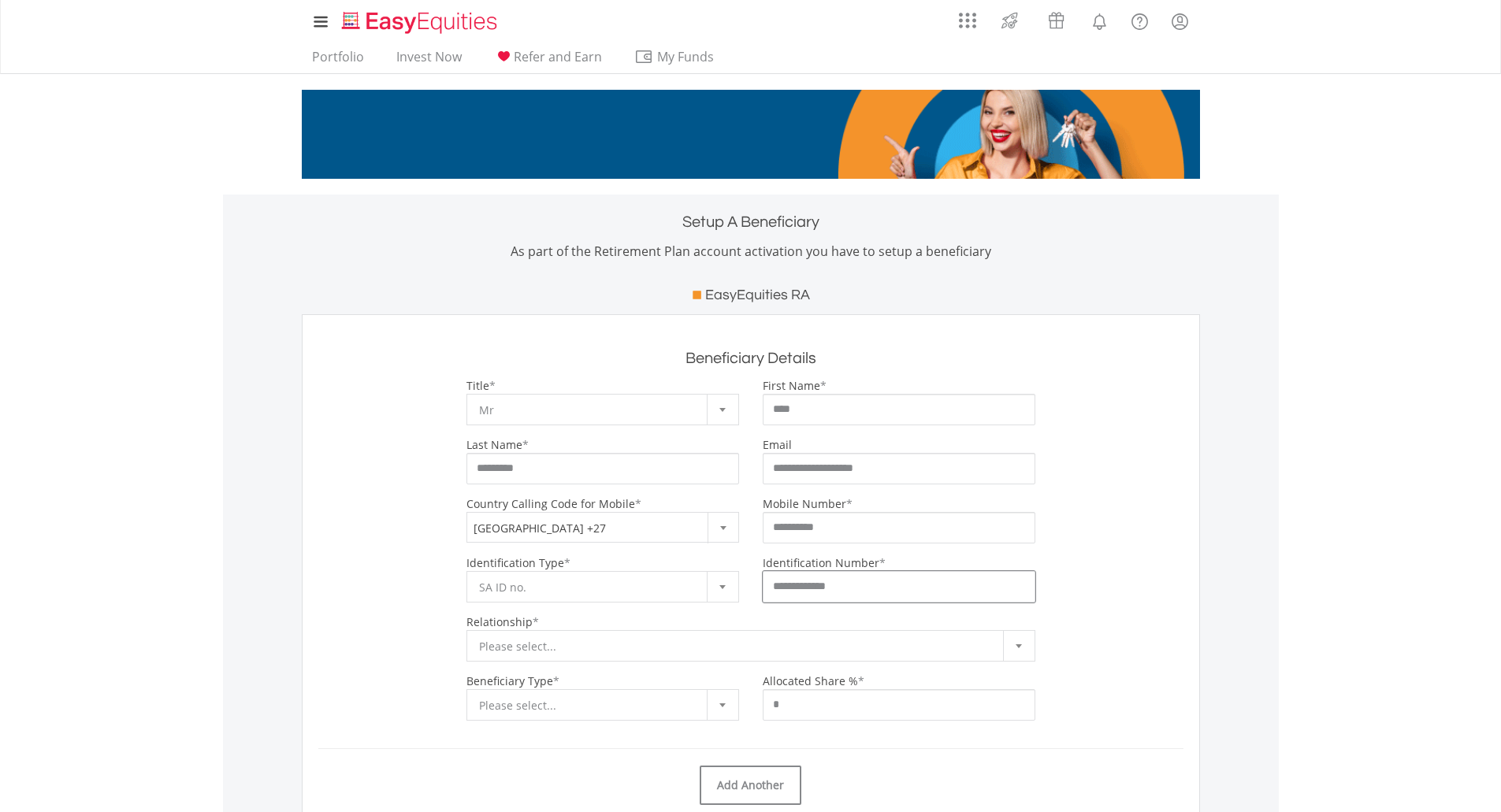
type input "**********"
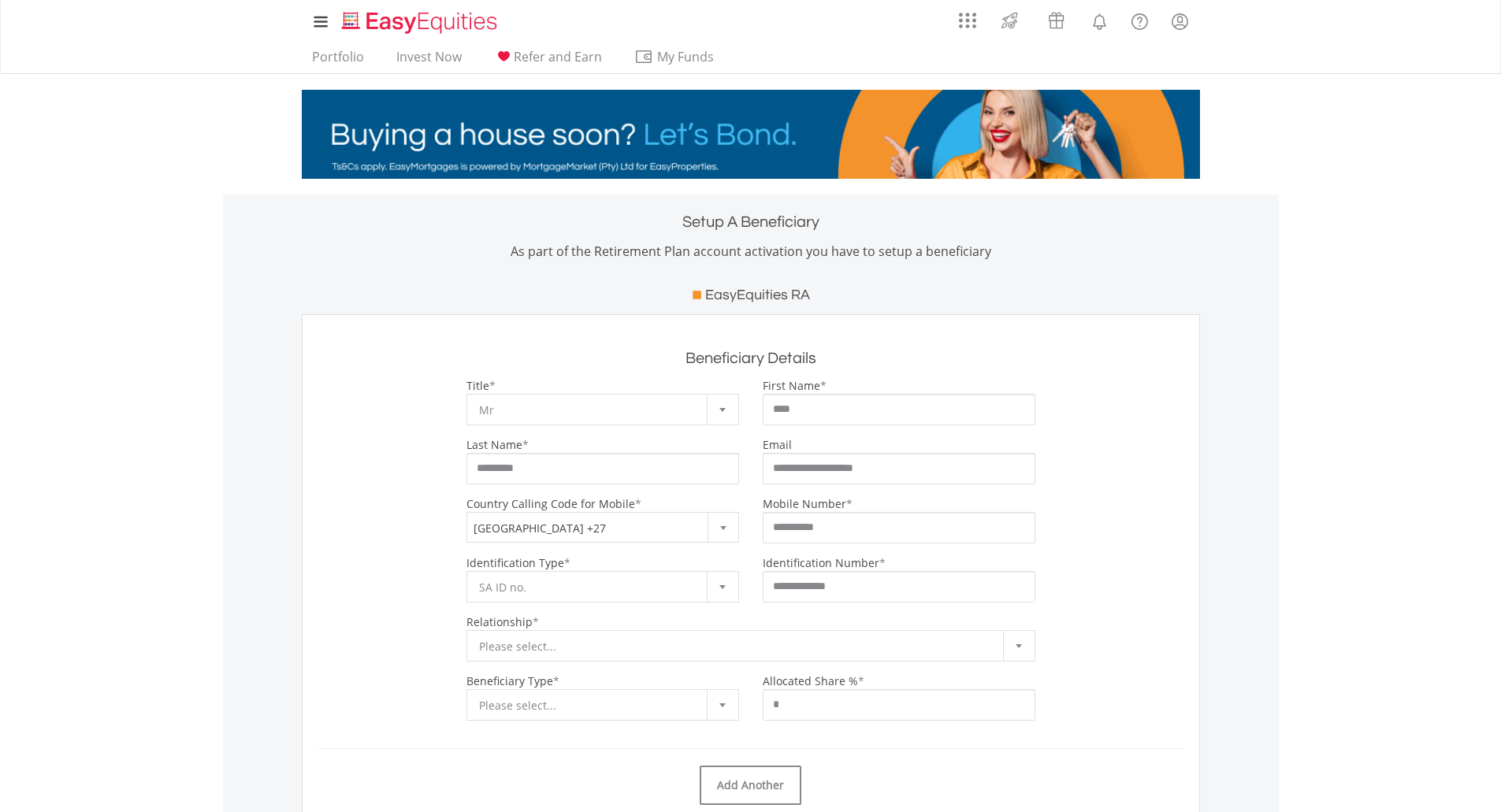
click at [1087, 598] on div "**********" at bounding box center [751, 579] width 889 height 48
click at [570, 649] on span "Please select..." at bounding box center [739, 646] width 520 height 31
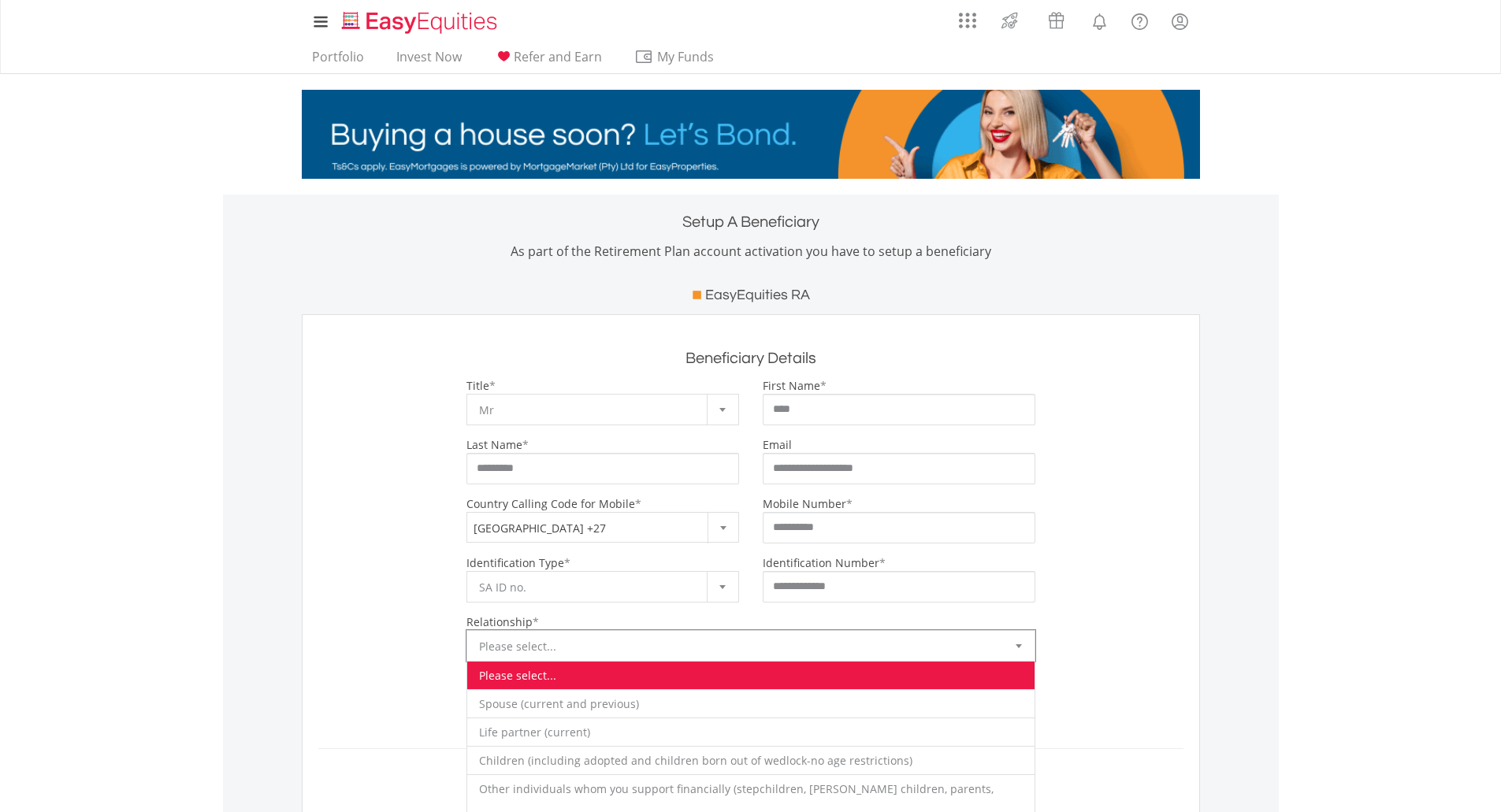
scroll to position [368, 0]
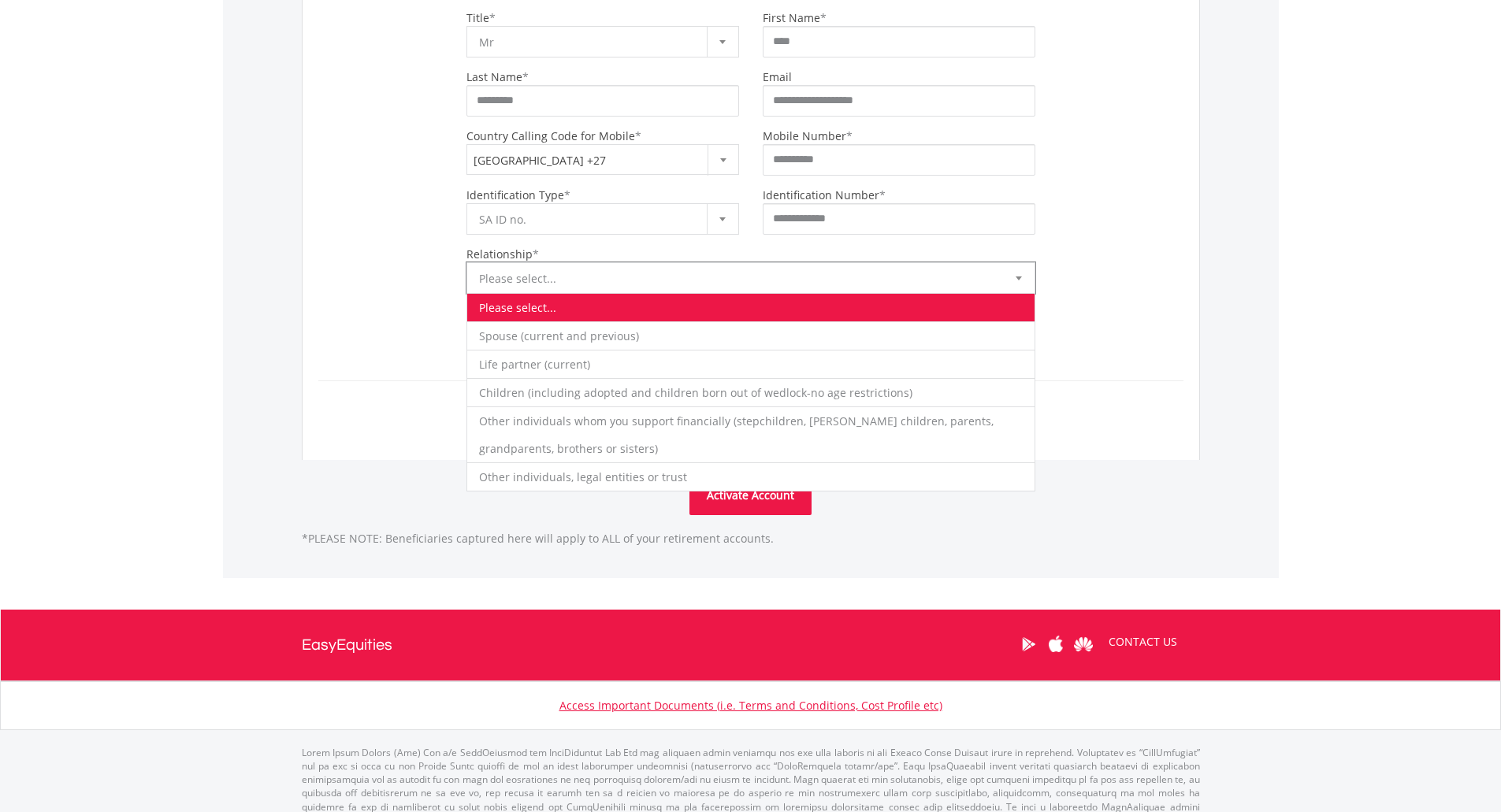
click at [195, 386] on body "My Investments Invest Now New Listings Sell My Recurring Investments Pending Or…" at bounding box center [750, 241] width 1501 height 1218
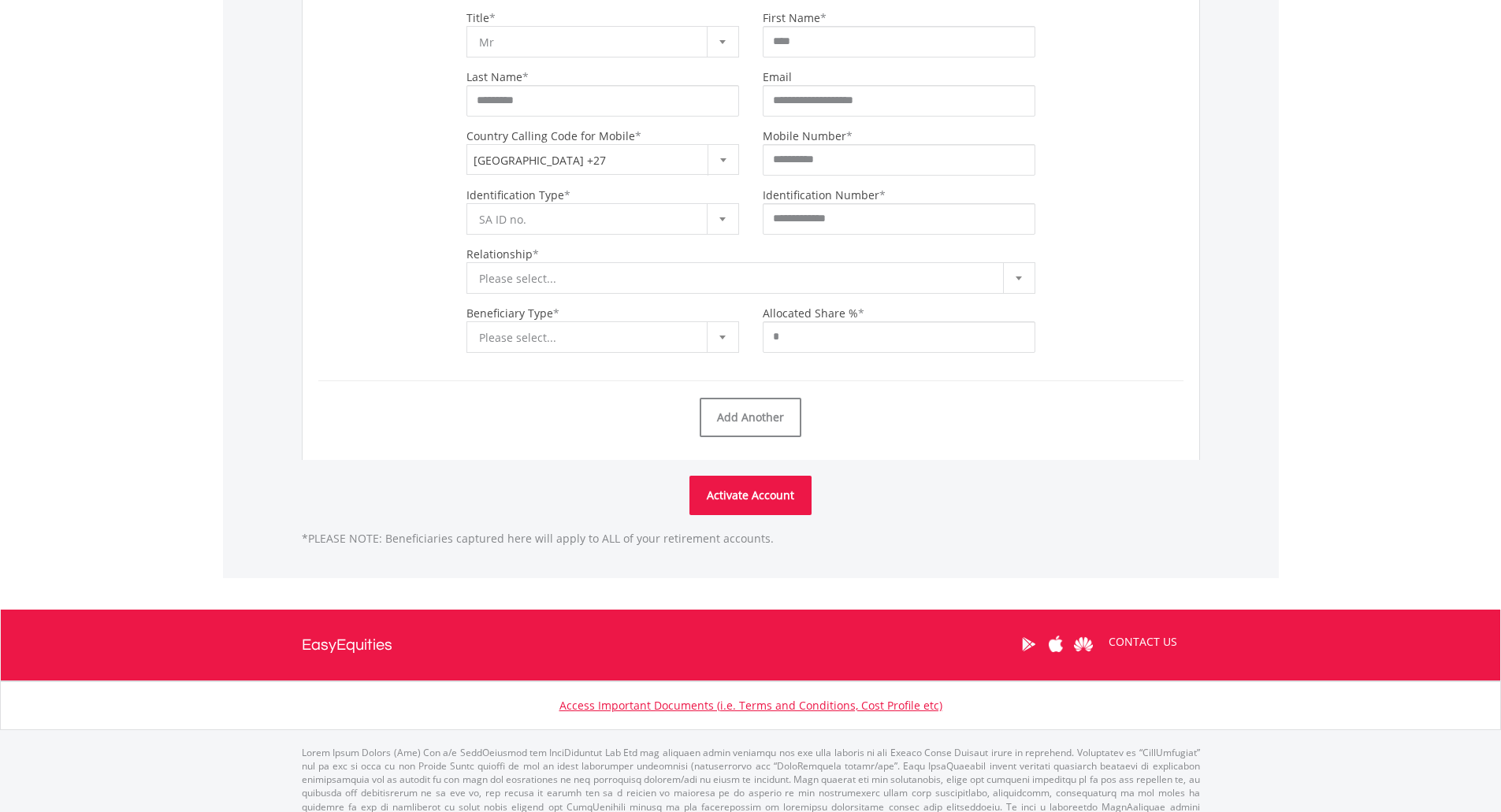
drag, startPoint x: 1370, startPoint y: 72, endPoint x: 1313, endPoint y: 5, distance: 88.0
click at [1370, 72] on body "My Investments Invest Now New Listings Sell My Recurring Investments Pending Or…" at bounding box center [750, 241] width 1501 height 1218
